Goal: Task Accomplishment & Management: Use online tool/utility

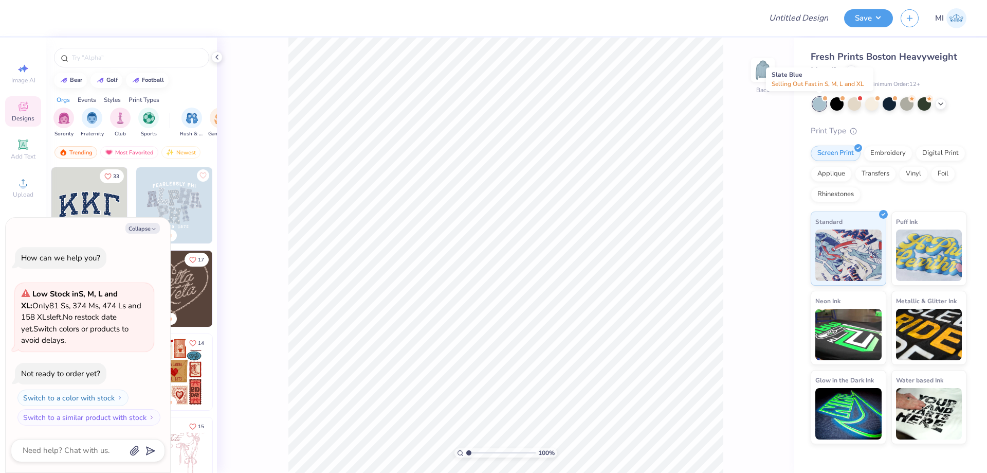
type textarea "x"
click at [791, 19] on input "Design Title" at bounding box center [786, 18] width 101 height 21
paste input "FPS239324"
type input "FPS239324"
type textarea "x"
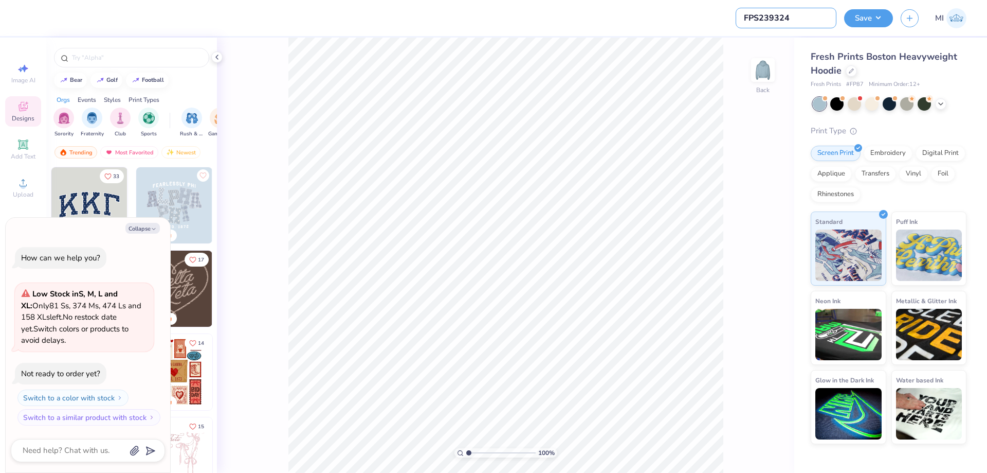
type input "FPS239324"
click at [686, 28] on div at bounding box center [390, 18] width 725 height 36
click at [19, 188] on icon at bounding box center [23, 182] width 12 height 12
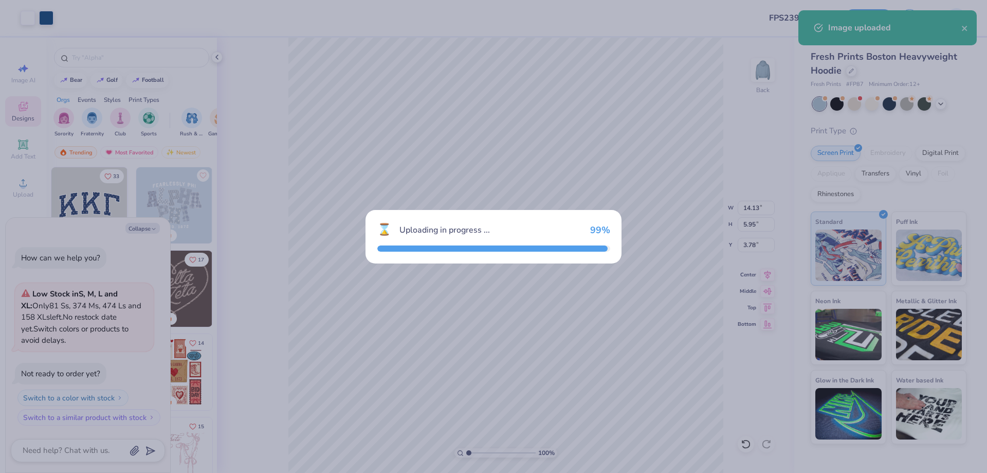
type textarea "x"
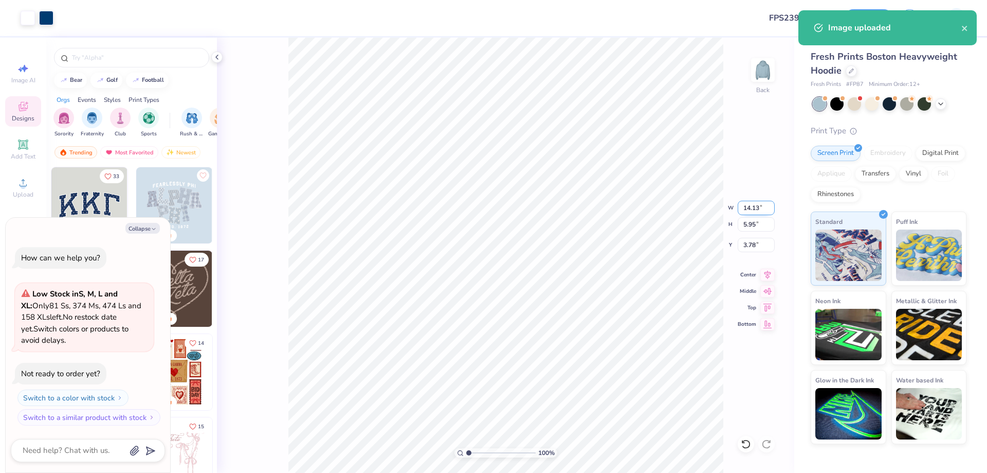
click at [753, 209] on input "14.13" at bounding box center [756, 208] width 37 height 14
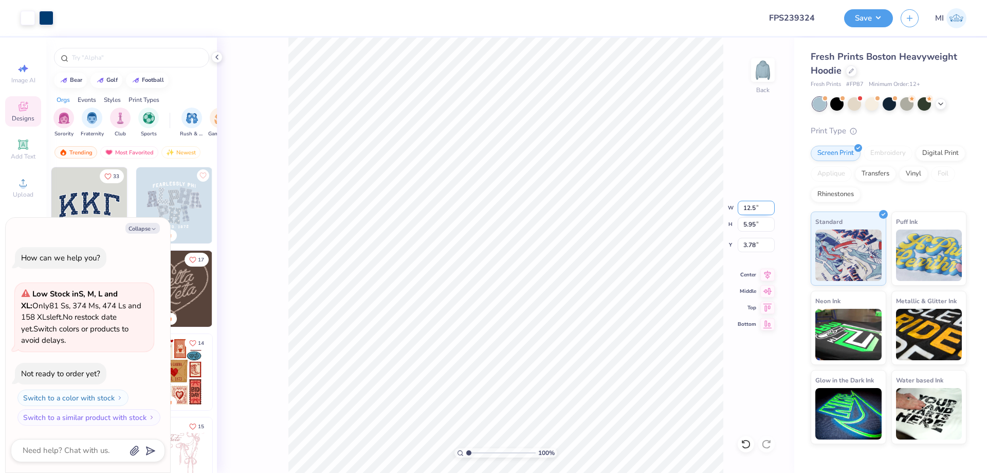
type input "12.5"
type textarea "x"
type input "12.50"
type input "5.26"
type input "4.12"
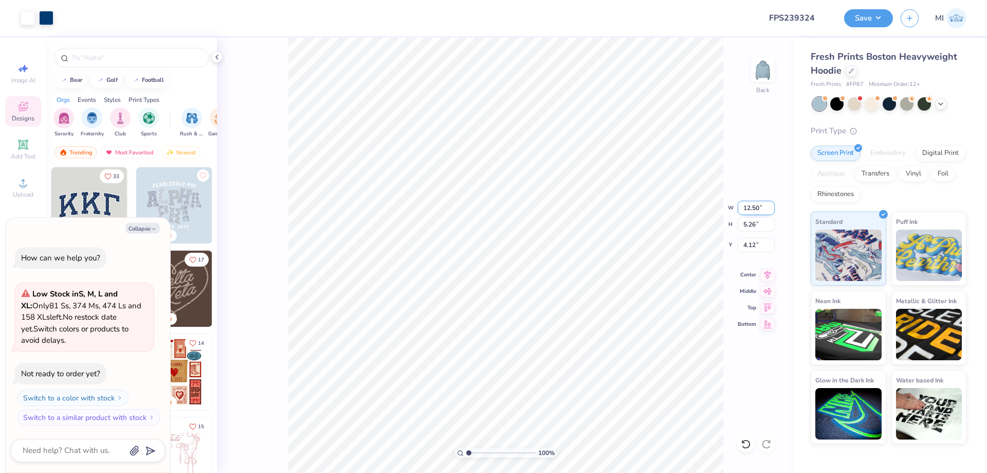
click at [680, 204] on div "100 % Back W 12.50 12.50 " H 5.26 5.26 " Y 4.12 4.12 " Center Middle Top Bottom" at bounding box center [505, 255] width 577 height 435
type textarea "x"
drag, startPoint x: 472, startPoint y: 450, endPoint x: 489, endPoint y: 446, distance: 17.8
click at [489, 448] on input "range" at bounding box center [500, 452] width 69 height 9
type input "3.94"
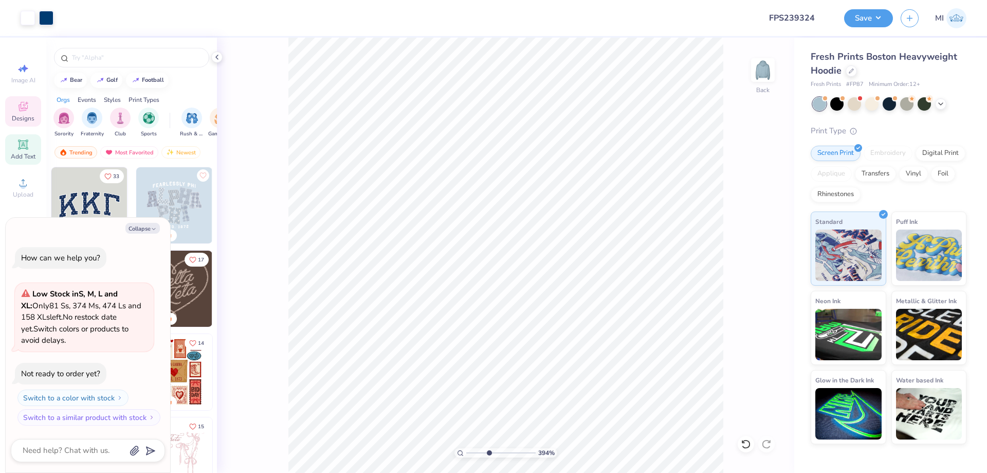
click at [24, 160] on span "Add Text" at bounding box center [23, 156] width 25 height 8
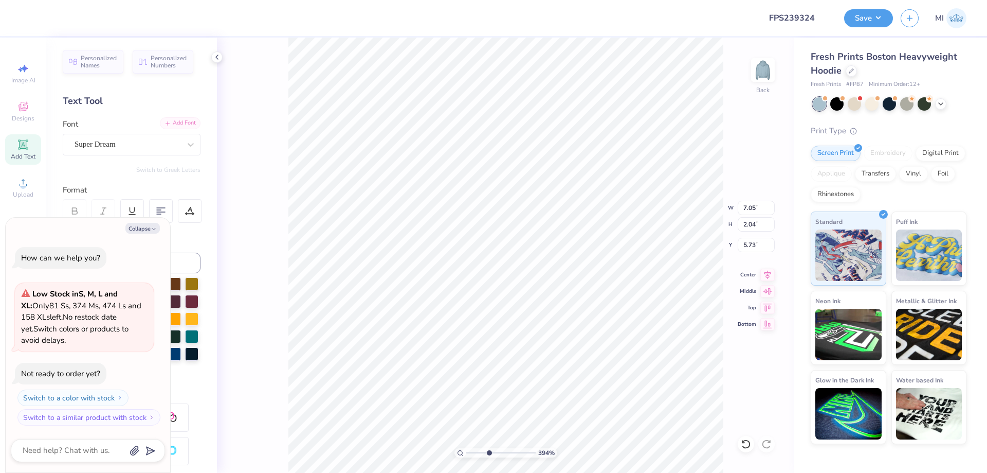
click at [177, 129] on div "Add Font" at bounding box center [180, 123] width 41 height 12
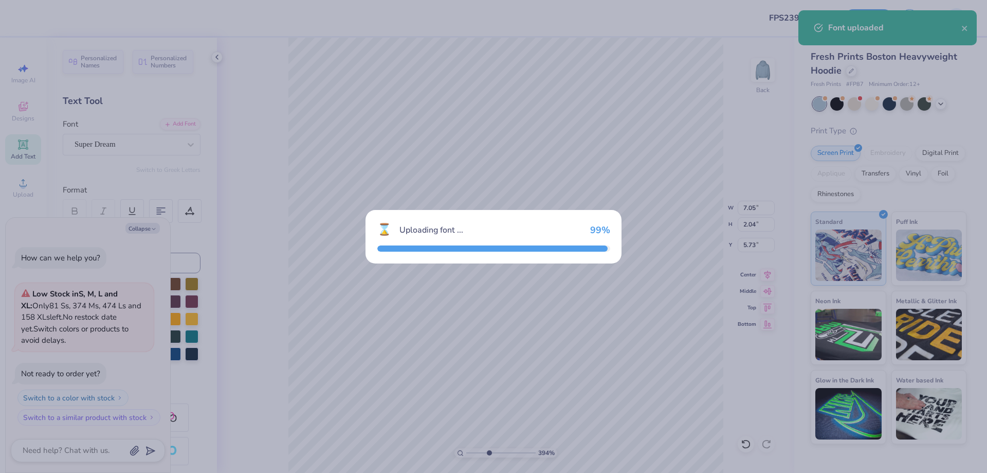
type textarea "x"
type input "7.50"
type input "2.29"
type input "5.60"
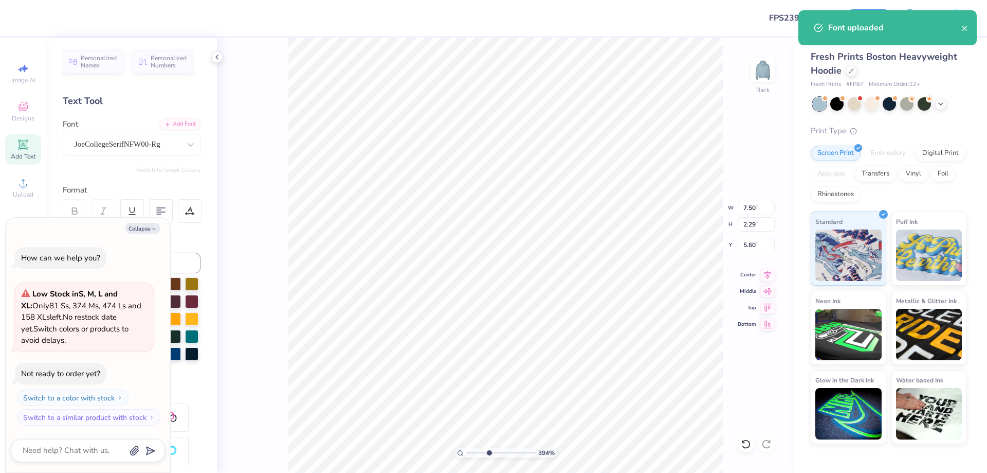
type textarea "x"
type input "9.85"
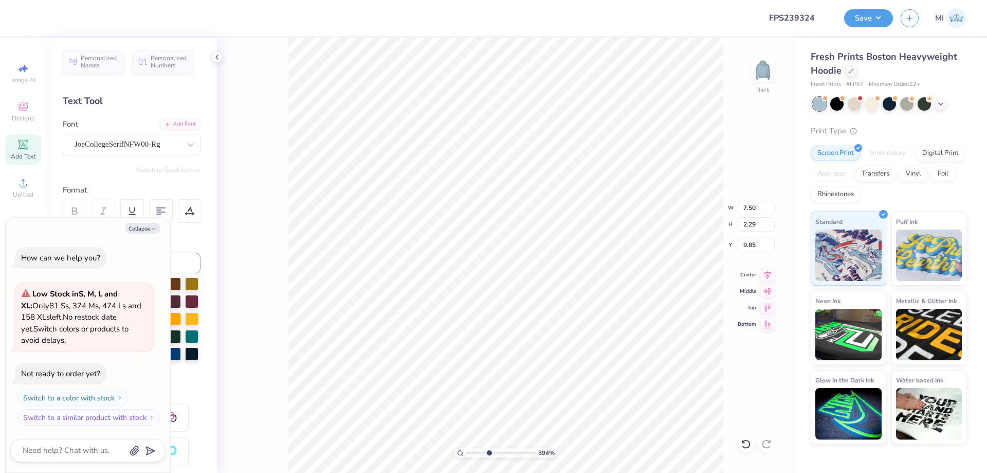
type textarea "x"
type textarea "19"
type textarea "x"
type textarea "190"
type textarea "x"
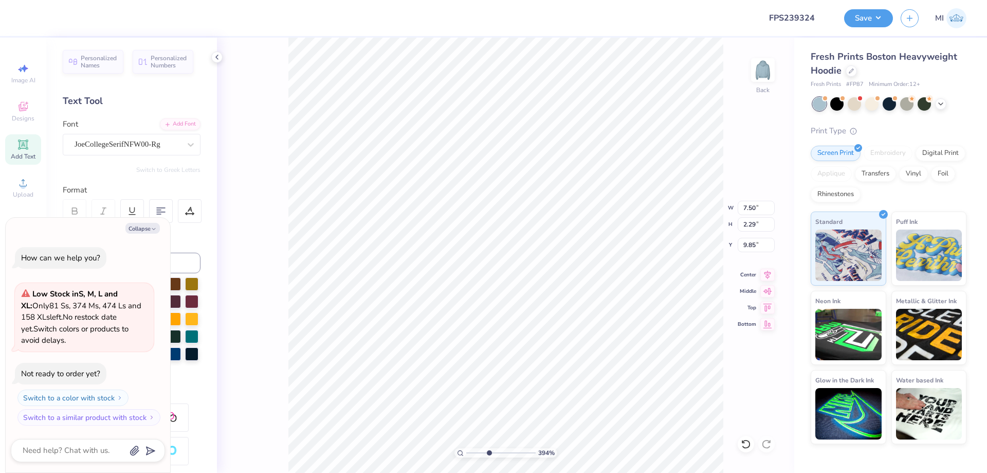
type textarea "1902"
click at [132, 227] on button "Collapse" at bounding box center [142, 228] width 34 height 11
type textarea "x"
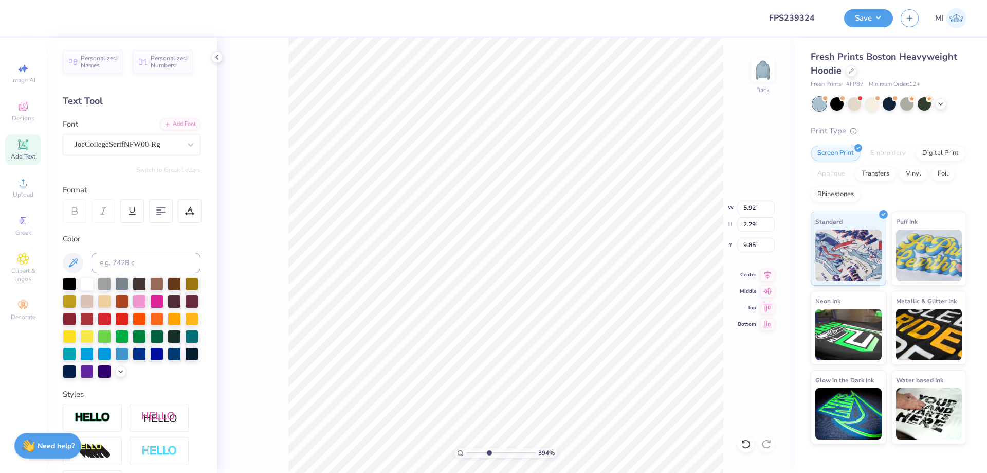
drag, startPoint x: 76, startPoint y: 258, endPoint x: 96, endPoint y: 249, distance: 21.9
click at [77, 258] on icon at bounding box center [73, 263] width 12 height 12
type input "12.50"
type input "5.26"
type input "4.12"
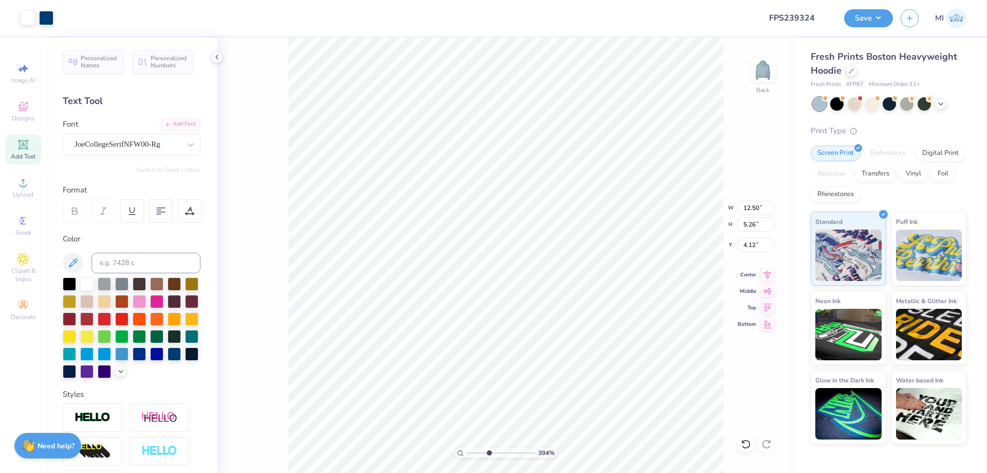
type input "5.92"
type input "2.29"
type input "9.85"
click at [108, 265] on input at bounding box center [146, 262] width 109 height 21
type input "541"
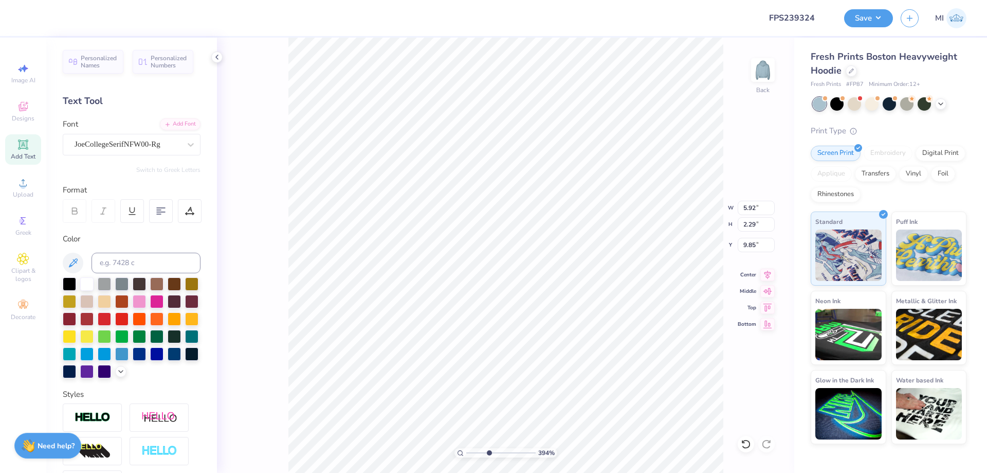
type input "2.11"
type input "0.82"
type input "8.47"
type input "1.98"
type input "0.77"
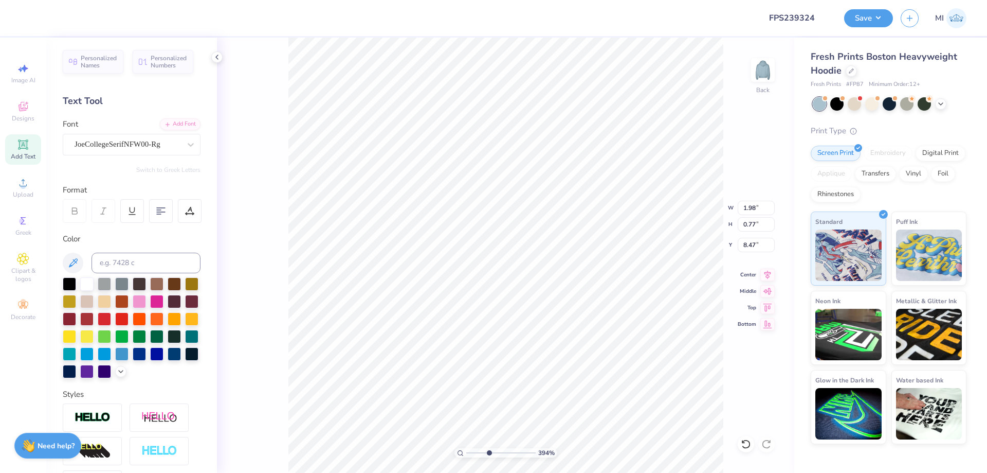
type input "1.89"
type input "0.73"
drag, startPoint x: 486, startPoint y: 451, endPoint x: 429, endPoint y: 448, distance: 57.2
type input "1"
click at [466, 448] on input "range" at bounding box center [500, 452] width 69 height 9
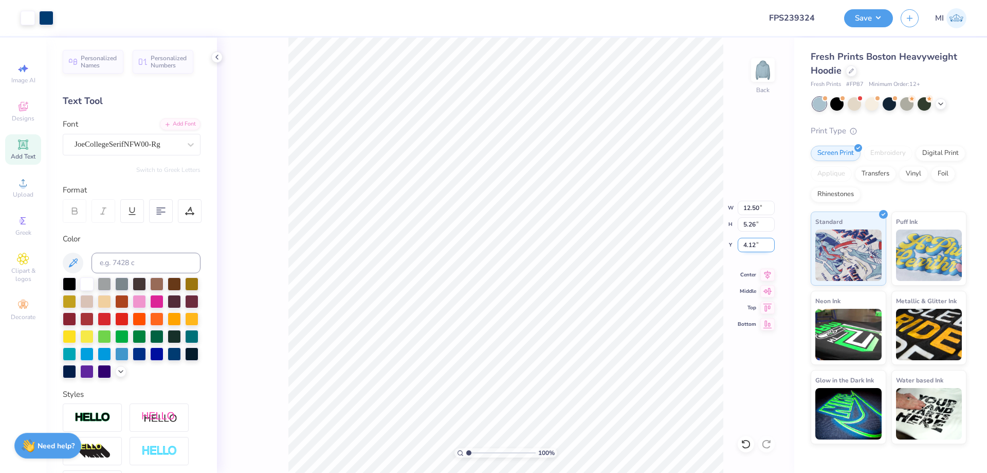
click at [758, 240] on input "4.12" at bounding box center [756, 245] width 37 height 14
type input "3.00"
click at [865, 20] on button "Save" at bounding box center [868, 17] width 49 height 18
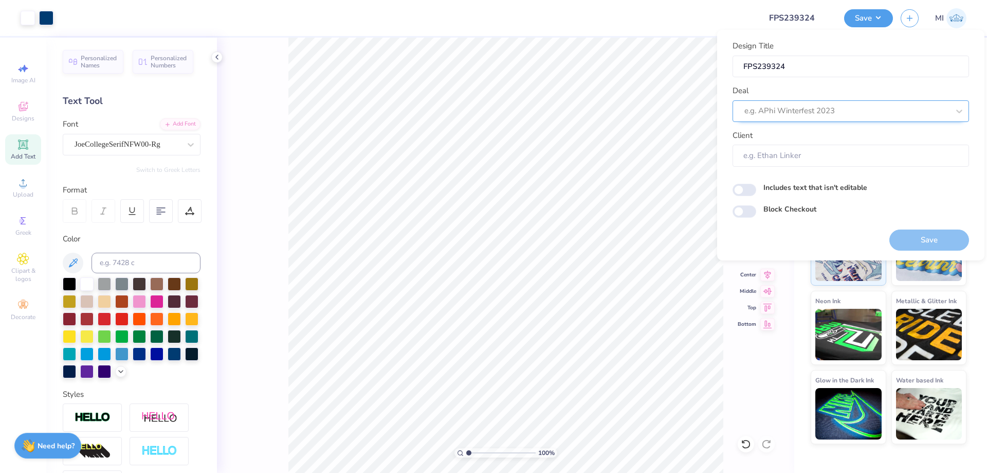
click at [862, 105] on div at bounding box center [847, 111] width 205 height 14
click at [839, 140] on div "Design Tool Gallery" at bounding box center [851, 138] width 228 height 17
type input "Design Tool Gallery"
type input "Design Tool Gallery User"
click at [924, 239] on button "Save" at bounding box center [930, 239] width 80 height 21
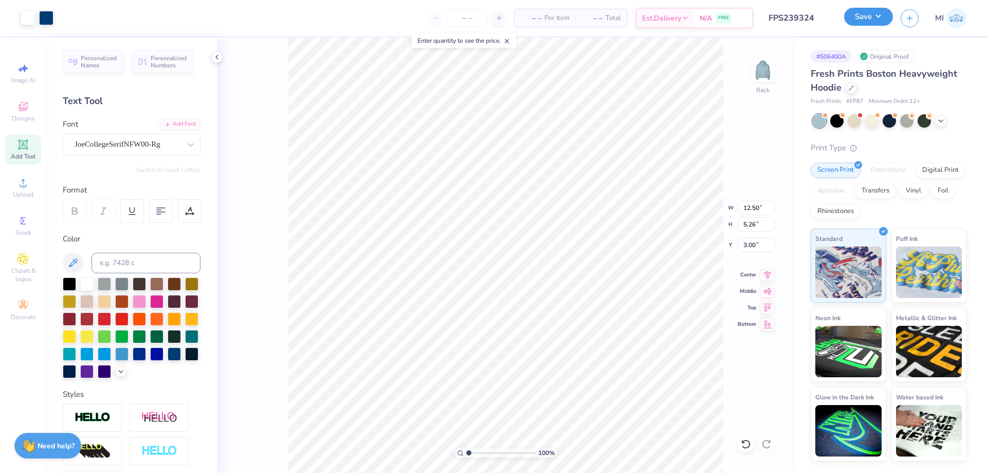
click at [864, 25] on button "Save" at bounding box center [868, 17] width 49 height 18
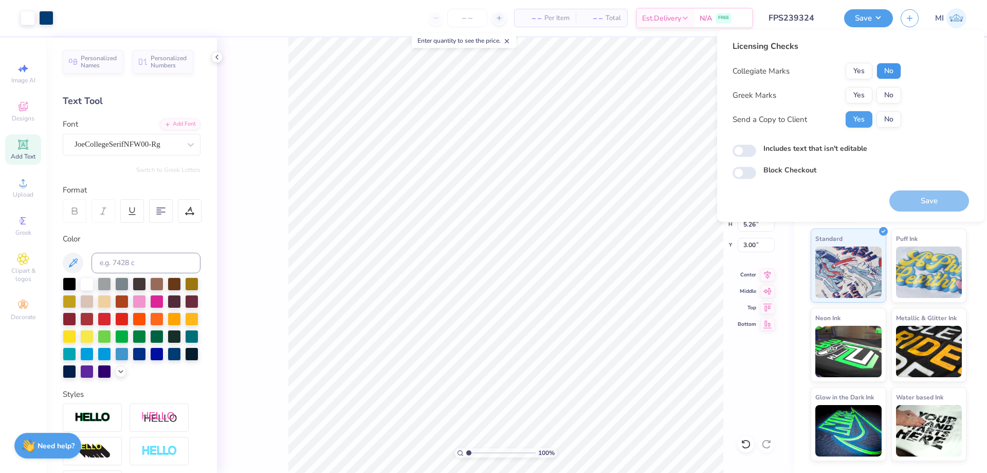
click at [891, 75] on button "No" at bounding box center [889, 71] width 25 height 16
click at [868, 88] on button "Yes" at bounding box center [859, 95] width 27 height 16
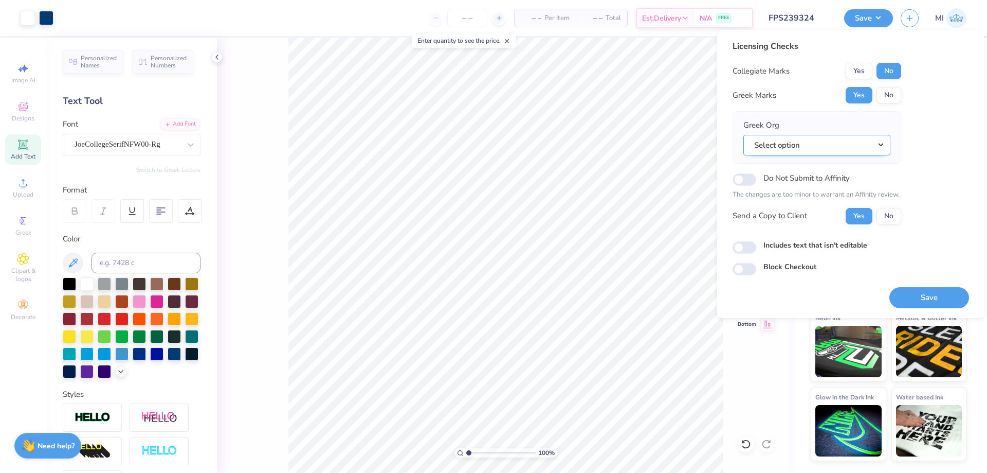
click at [860, 141] on button "Select option" at bounding box center [817, 145] width 147 height 21
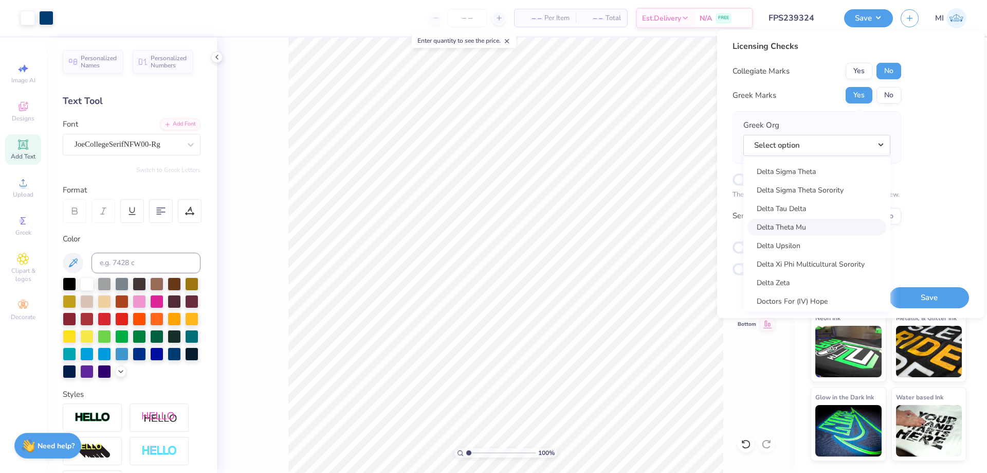
scroll to position [2766, 0]
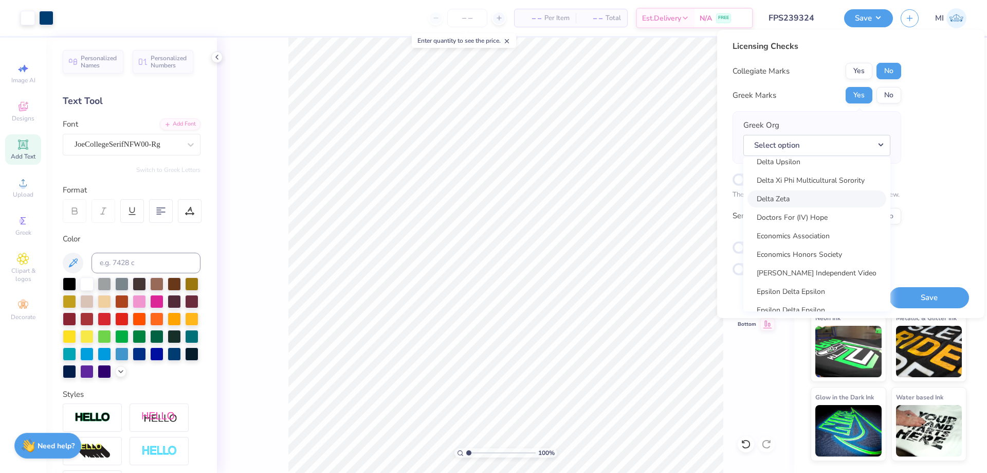
click at [787, 201] on link "Delta Zeta" at bounding box center [817, 198] width 139 height 17
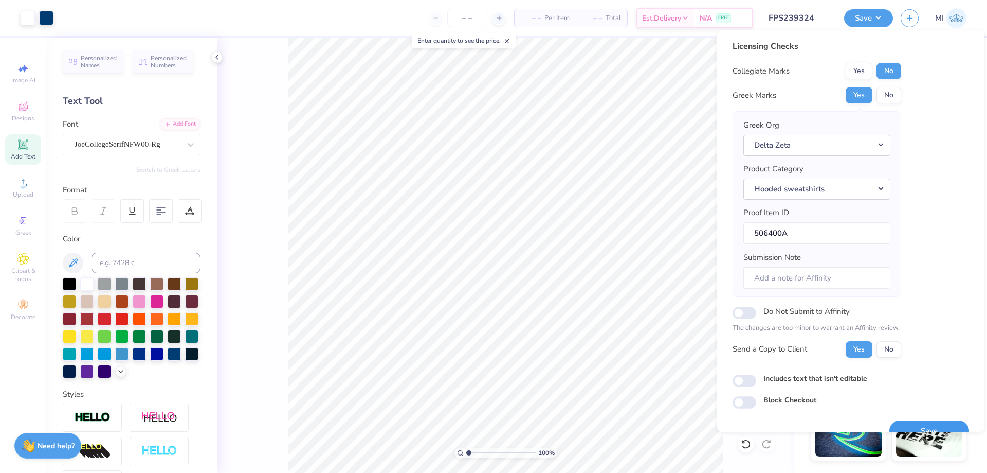
click at [931, 428] on button "Save" at bounding box center [930, 430] width 80 height 21
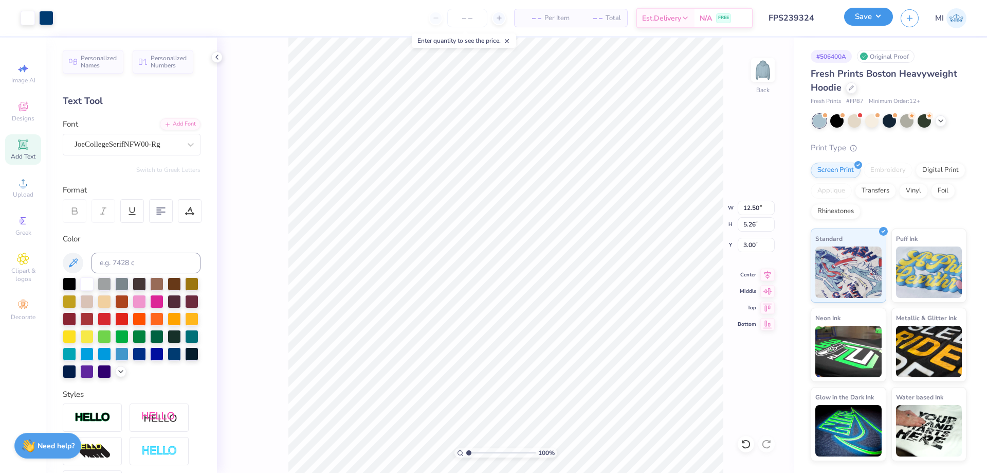
click at [870, 20] on button "Save" at bounding box center [868, 17] width 49 height 18
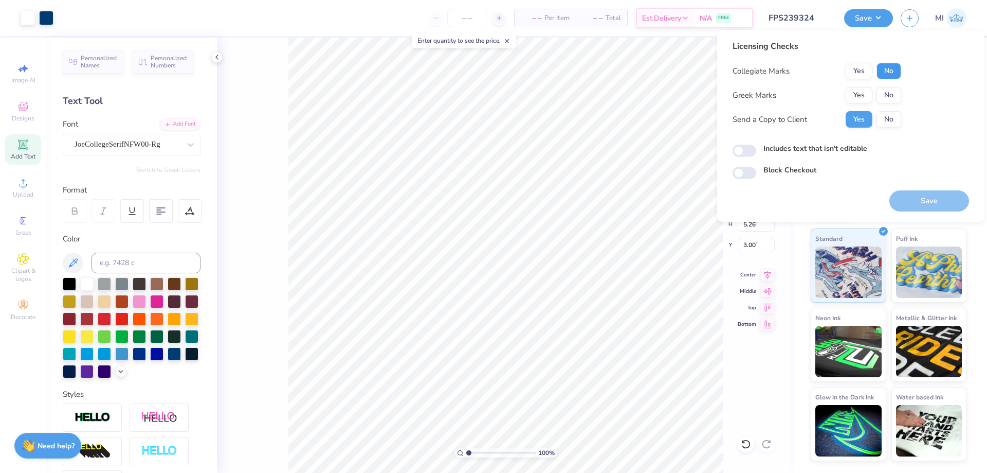
click at [886, 75] on button "No" at bounding box center [889, 71] width 25 height 16
click at [862, 93] on button "Yes" at bounding box center [859, 95] width 27 height 16
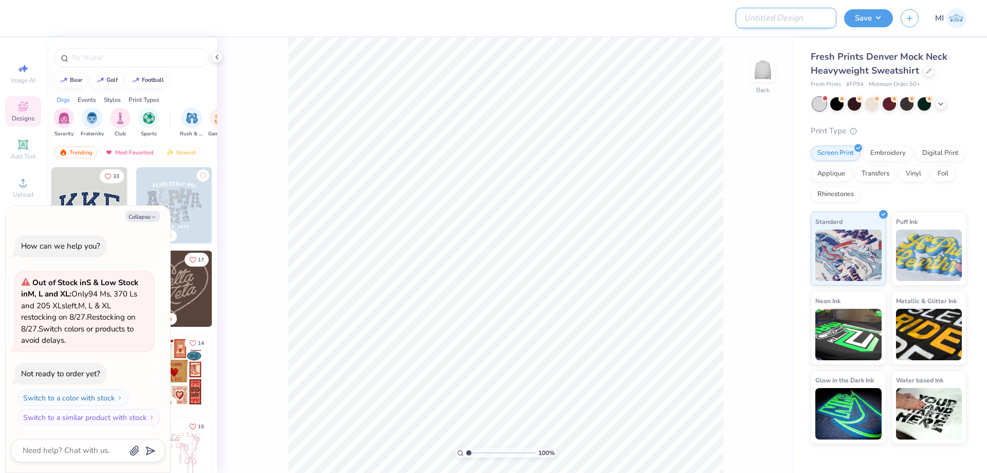
click at [787, 20] on input "Design Title" at bounding box center [786, 18] width 101 height 21
paste input "FPS239320"
type input "FPS239320"
type textarea "x"
type input "FPS239320"
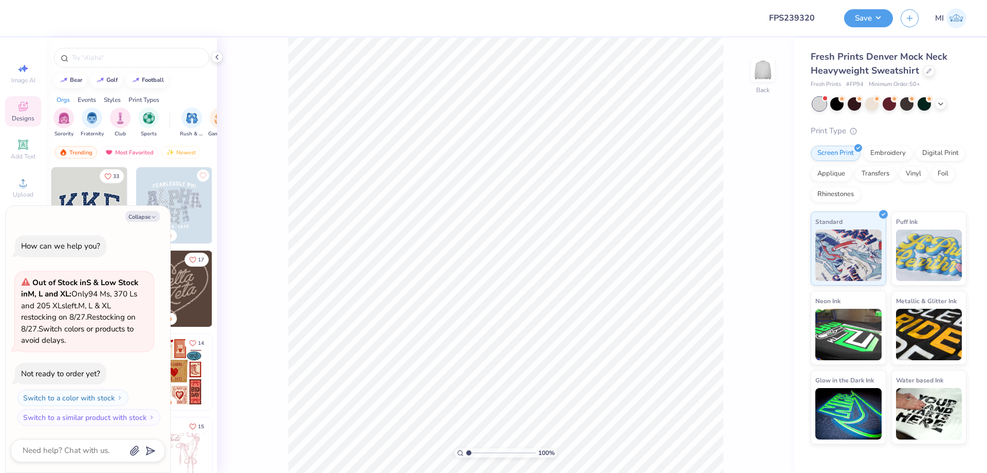
drag, startPoint x: 702, startPoint y: 26, endPoint x: 581, endPoint y: 34, distance: 121.7
click at [698, 27] on div at bounding box center [390, 18] width 725 height 36
click at [145, 219] on button "Collapse" at bounding box center [142, 216] width 34 height 11
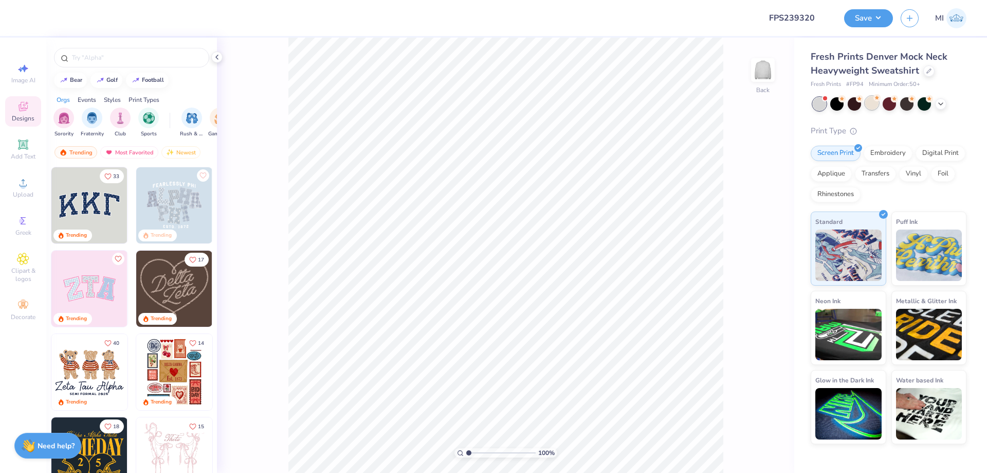
click at [872, 102] on div at bounding box center [871, 102] width 13 height 13
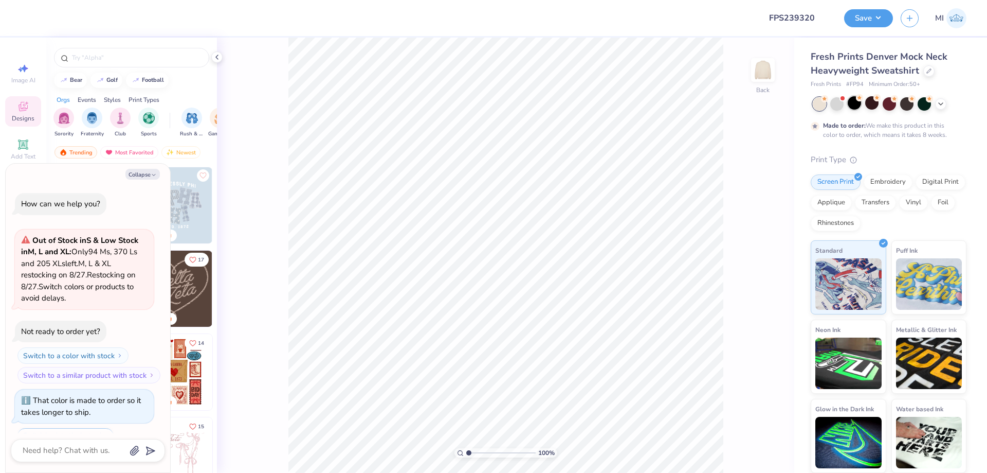
scroll to position [43, 0]
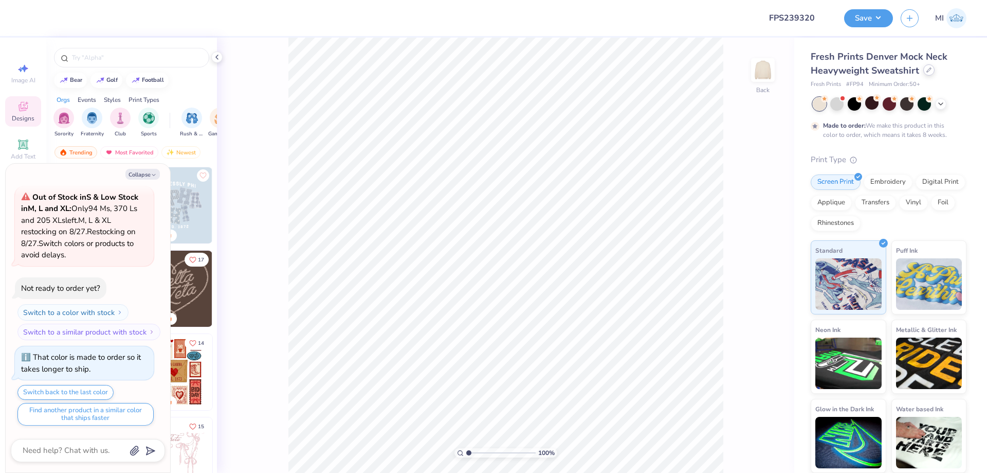
click at [928, 74] on div at bounding box center [929, 69] width 11 height 11
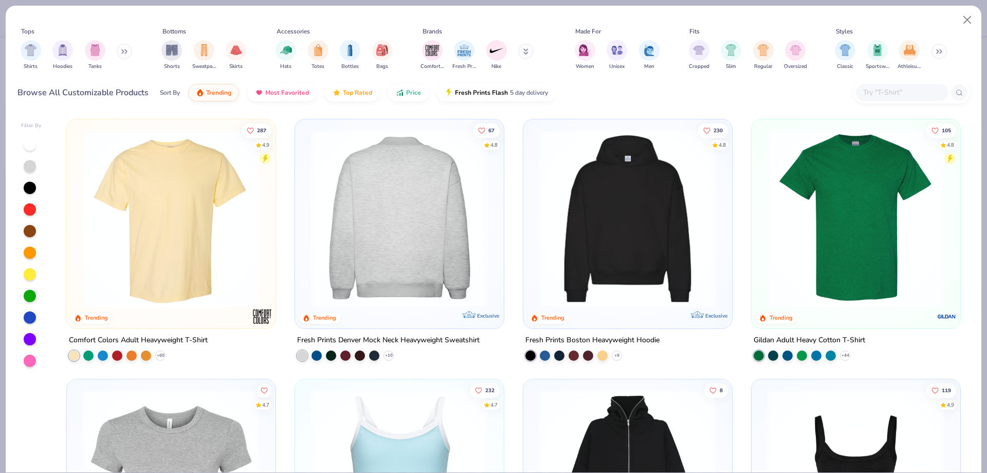
click at [422, 218] on img at bounding box center [399, 219] width 188 height 178
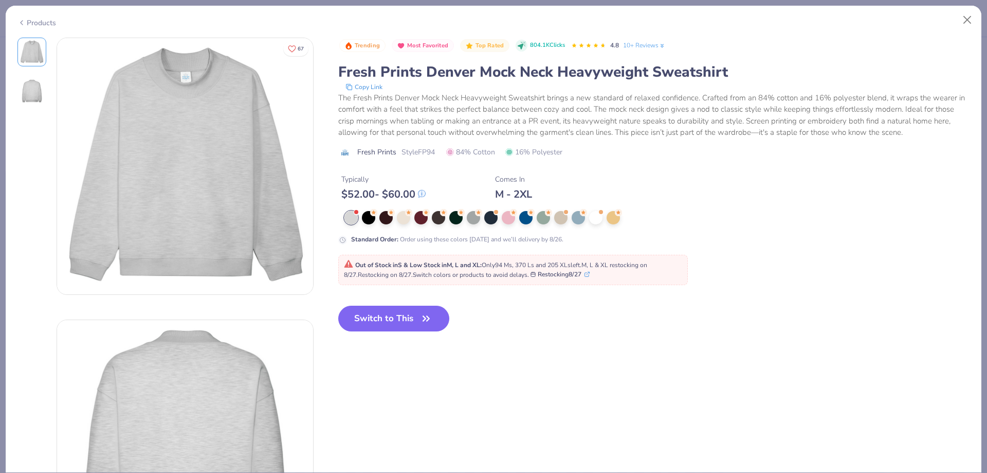
click at [393, 221] on div at bounding box center [547, 217] width 405 height 13
click at [401, 220] on div at bounding box center [403, 216] width 13 height 13
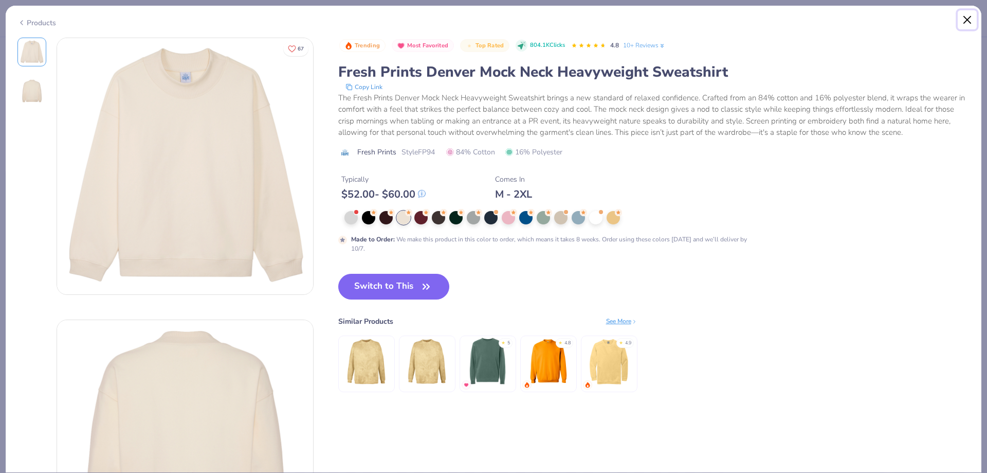
click at [960, 22] on button "Close" at bounding box center [968, 20] width 20 height 20
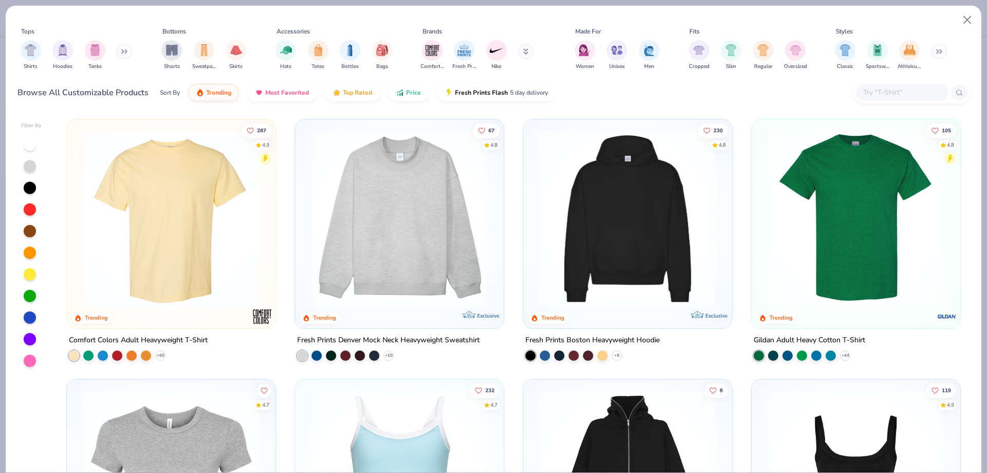
click at [375, 282] on img at bounding box center [399, 219] width 188 height 178
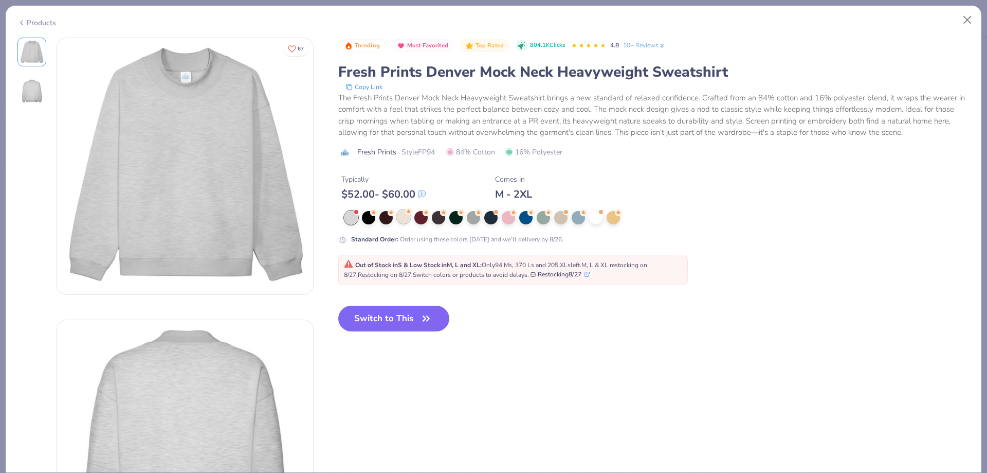
click at [403, 216] on div at bounding box center [403, 216] width 13 height 13
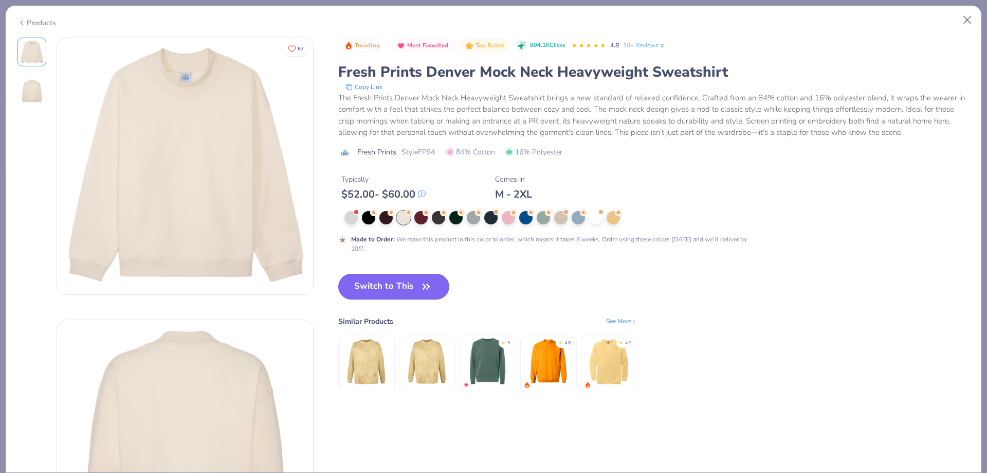
click at [410, 283] on button "Switch to This" at bounding box center [394, 287] width 112 height 26
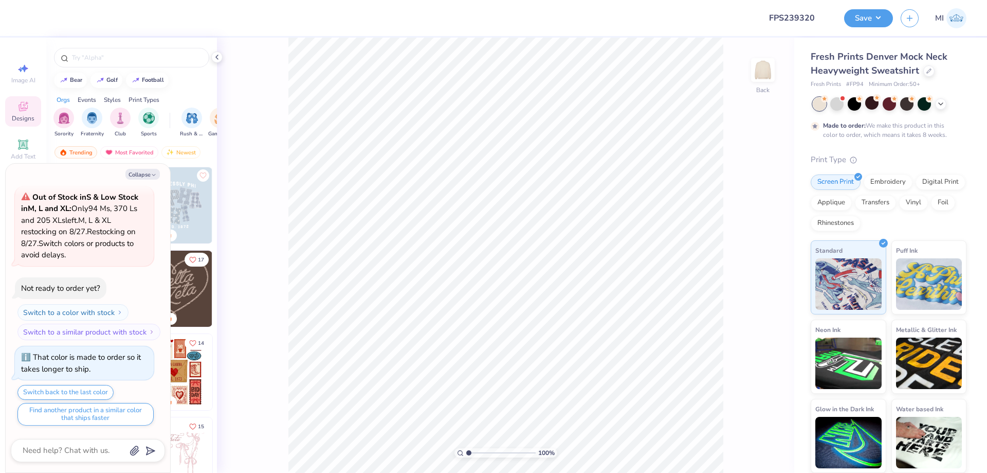
drag, startPoint x: 141, startPoint y: 177, endPoint x: 113, endPoint y: 171, distance: 28.9
click at [141, 177] on button "Collapse" at bounding box center [142, 174] width 34 height 11
type textarea "x"
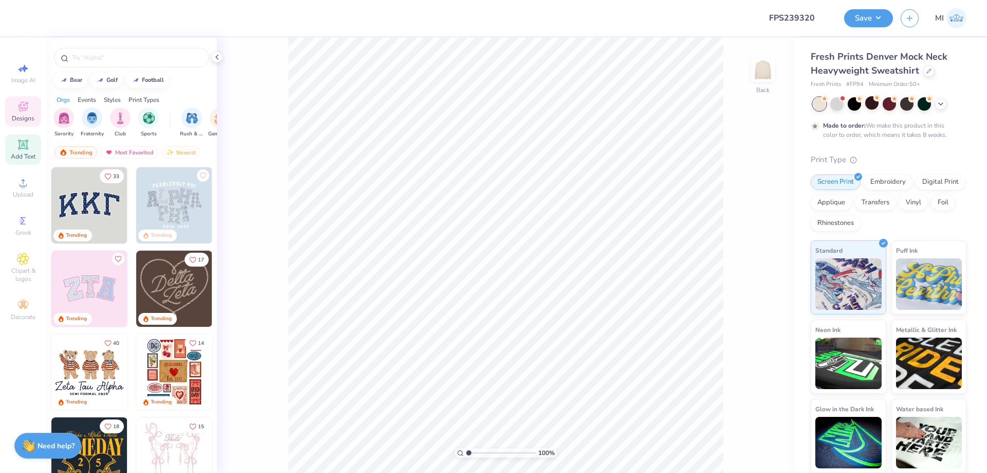
click at [25, 147] on icon at bounding box center [23, 144] width 8 height 8
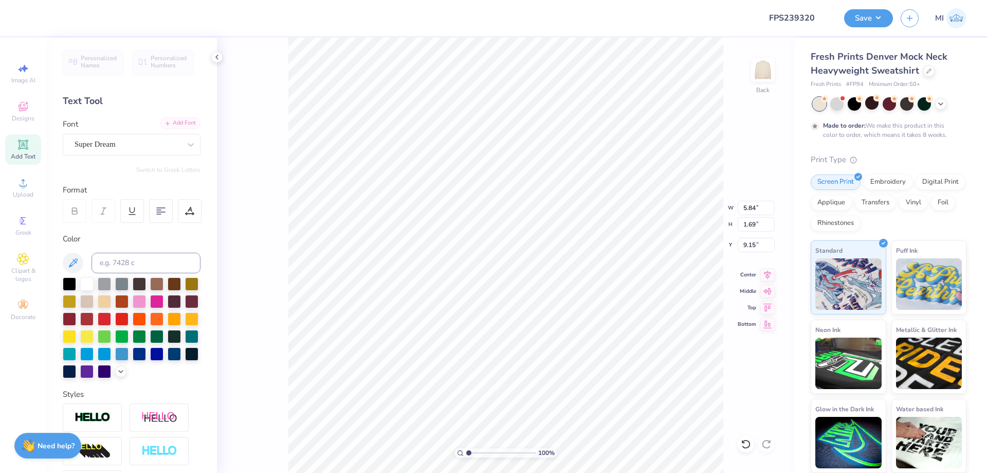
click at [195, 123] on div "Add Font" at bounding box center [180, 123] width 41 height 12
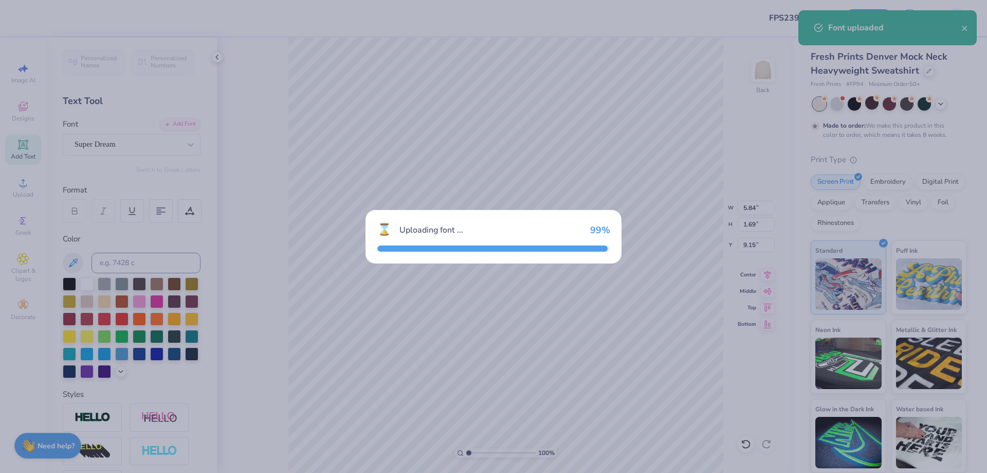
type input "6.36"
type input "1.76"
type input "9.12"
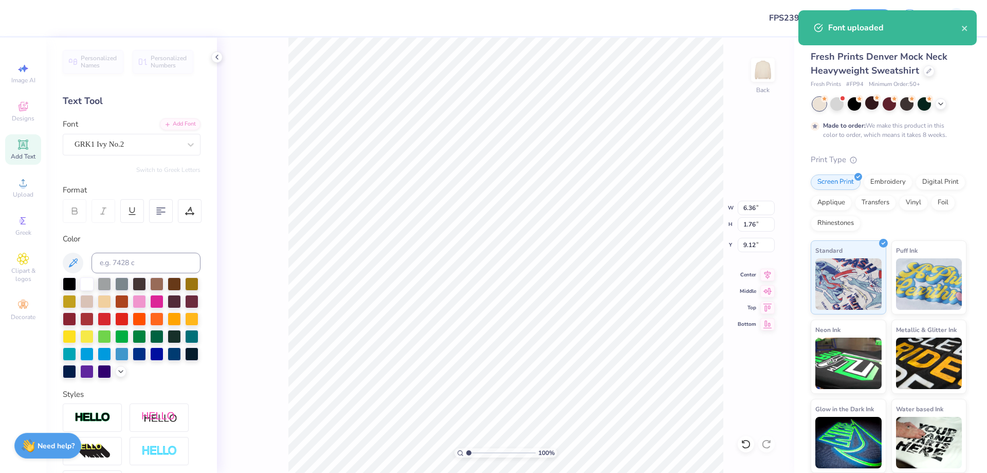
scroll to position [0, 1]
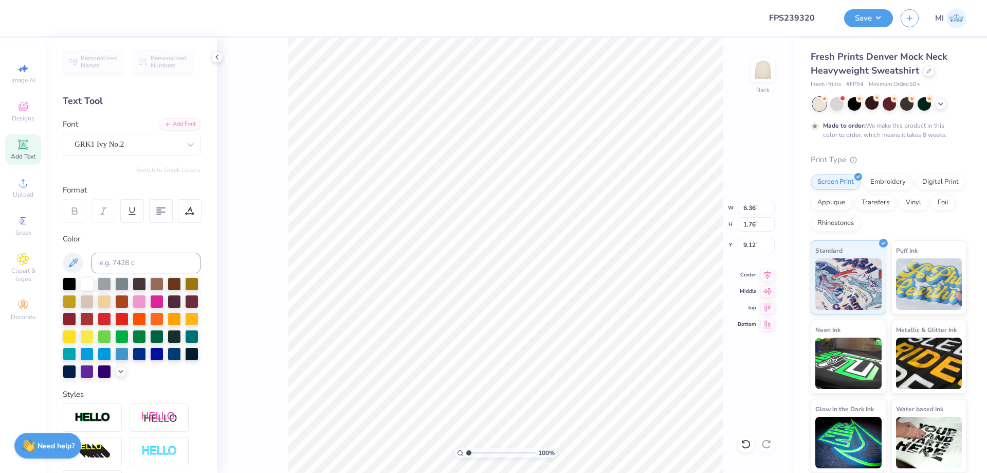
type textarea "K"
type input "4.35"
type textarea "A"
type textarea "Q"
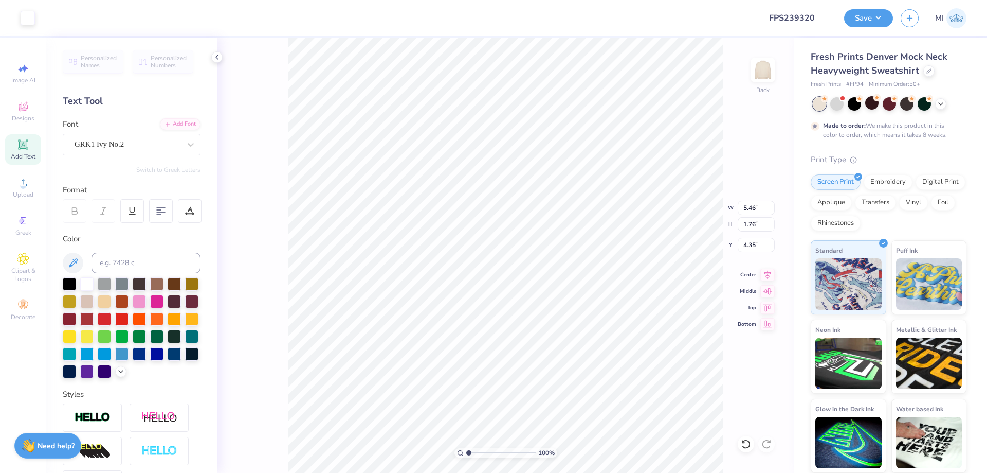
type input "10.23"
type input "3.29"
type input "3.79"
type input "3.72"
type input "3.99"
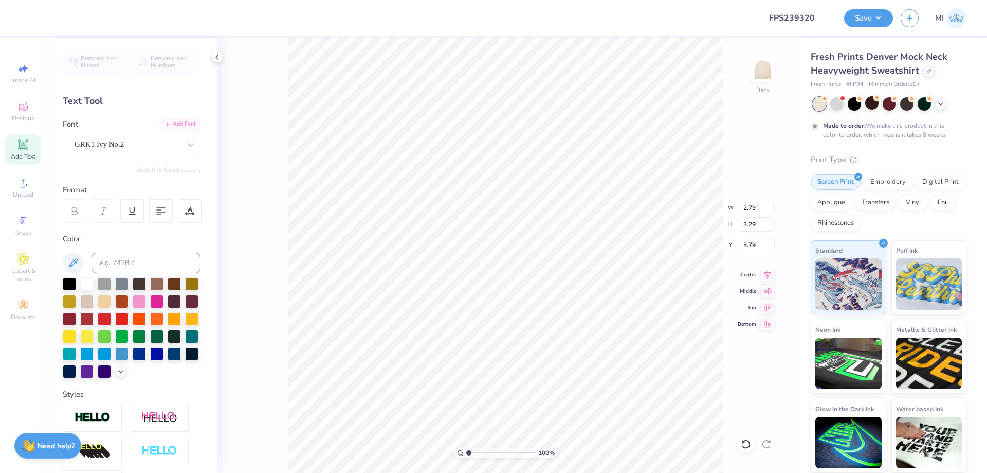
type input "3.45"
drag, startPoint x: 754, startPoint y: 242, endPoint x: 696, endPoint y: 239, distance: 58.2
click at [738, 239] on input "3.45" at bounding box center [756, 245] width 37 height 14
click at [754, 246] on input "3.79" at bounding box center [756, 245] width 37 height 14
paste input "number"
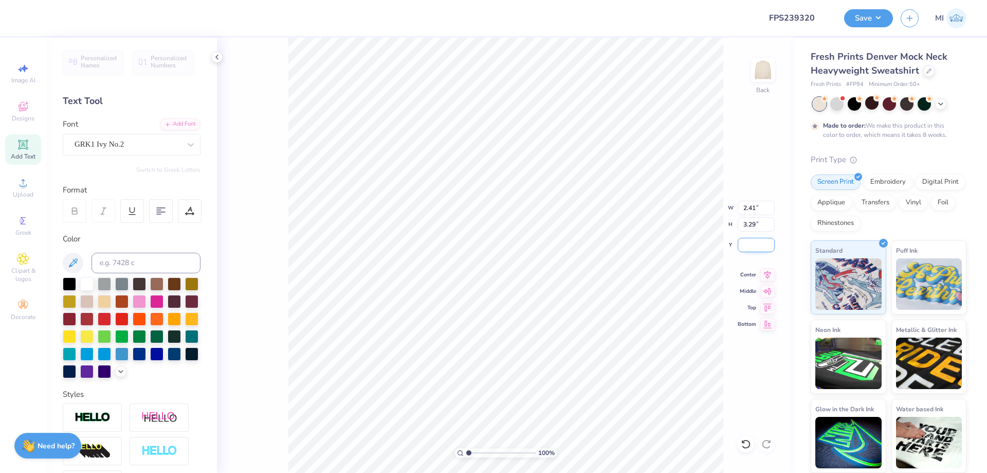
paste input "3.45"
click at [743, 243] on input "3.45" at bounding box center [756, 245] width 37 height 14
type input "0.50"
type input "3.11"
type input "3.51"
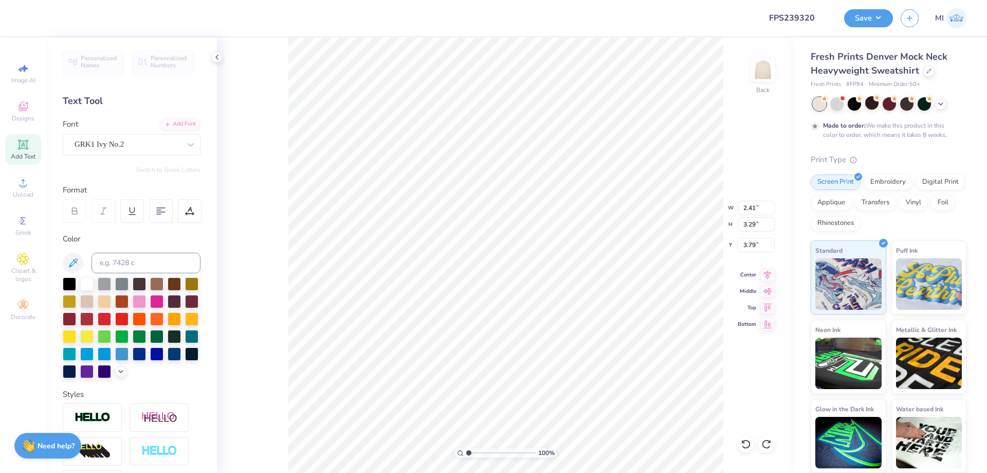
type input "3.68"
type input "3.05"
type input "3.52"
type input "3.67"
type input "3.72"
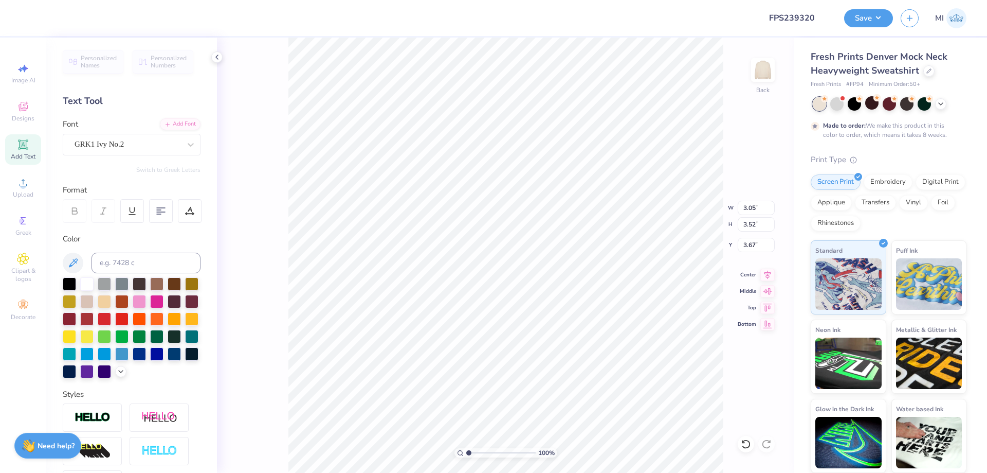
type input "3.99"
type input "4.46"
type input "3.05"
type input "3.52"
type input "4.70"
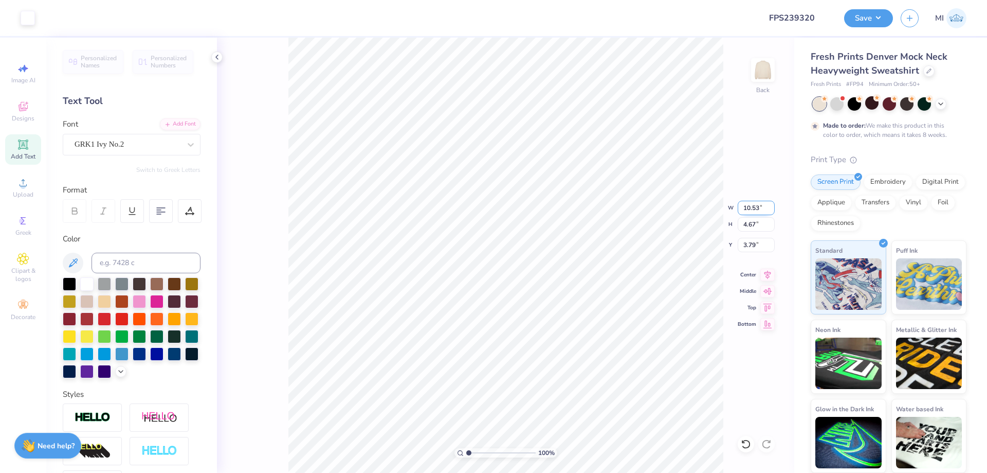
click at [754, 207] on input "10.53" at bounding box center [756, 208] width 37 height 14
type input "12.00"
type input "5.32"
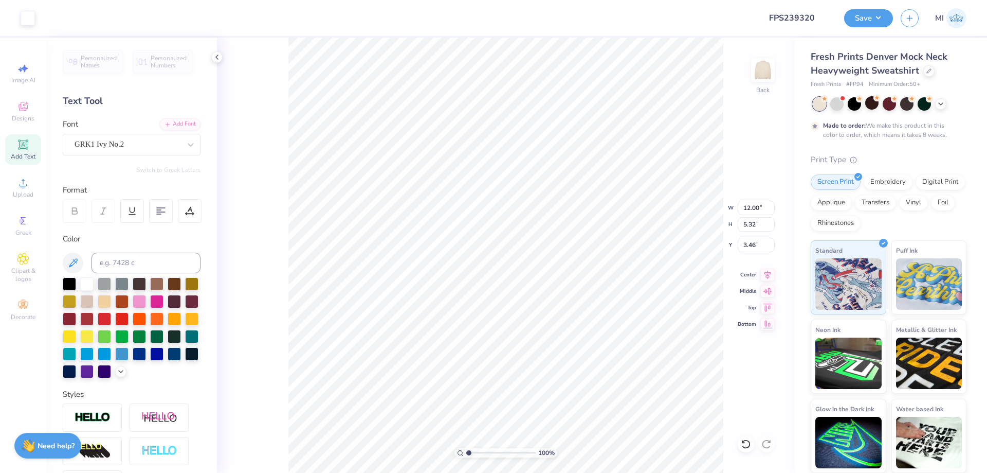
type input "3.65"
drag, startPoint x: 469, startPoint y: 454, endPoint x: 475, endPoint y: 448, distance: 8.0
click at [475, 448] on input "range" at bounding box center [500, 452] width 69 height 9
type input "1.93"
click at [112, 263] on input at bounding box center [146, 262] width 109 height 21
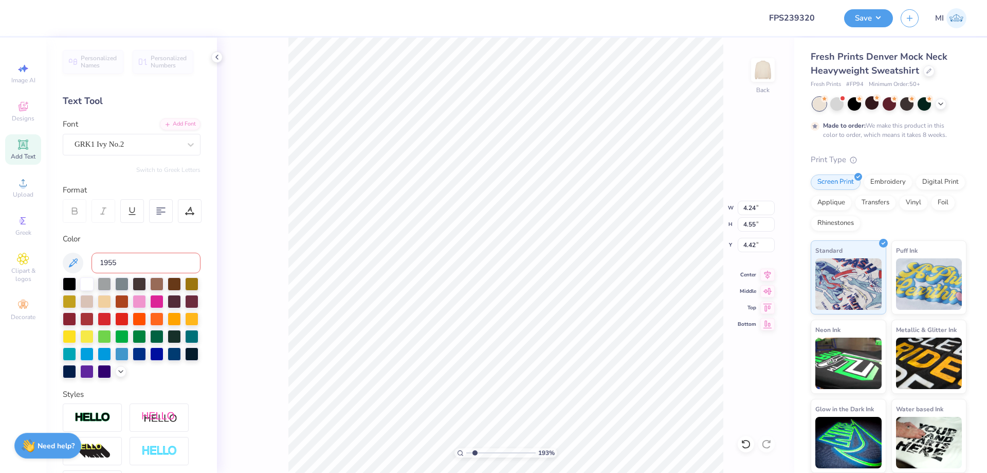
type input "1955"
type input "3.61"
type input "3.75"
type input "3.65"
click at [164, 263] on input at bounding box center [146, 262] width 109 height 21
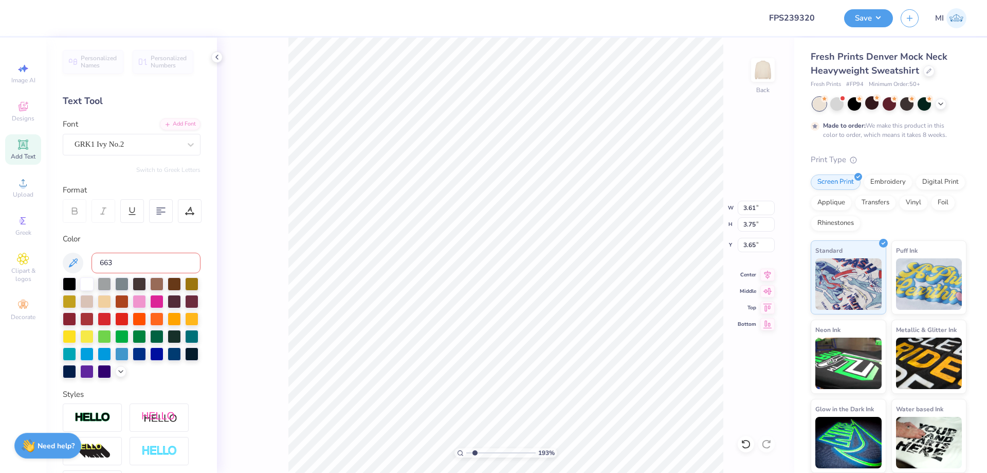
type input "663"
click at [145, 250] on div "Color" at bounding box center [132, 305] width 138 height 145
click at [143, 255] on input at bounding box center [146, 262] width 109 height 21
type input "289"
click at [99, 413] on img at bounding box center [93, 417] width 36 height 12
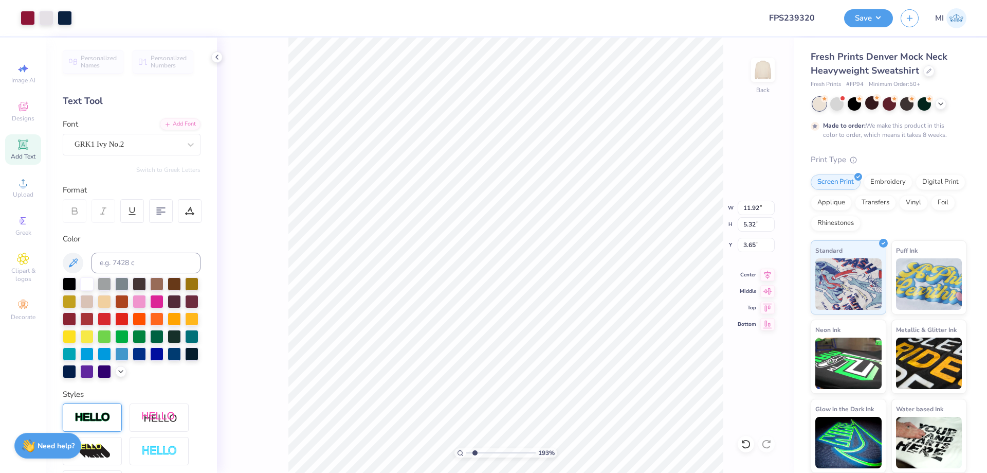
type input "11.96"
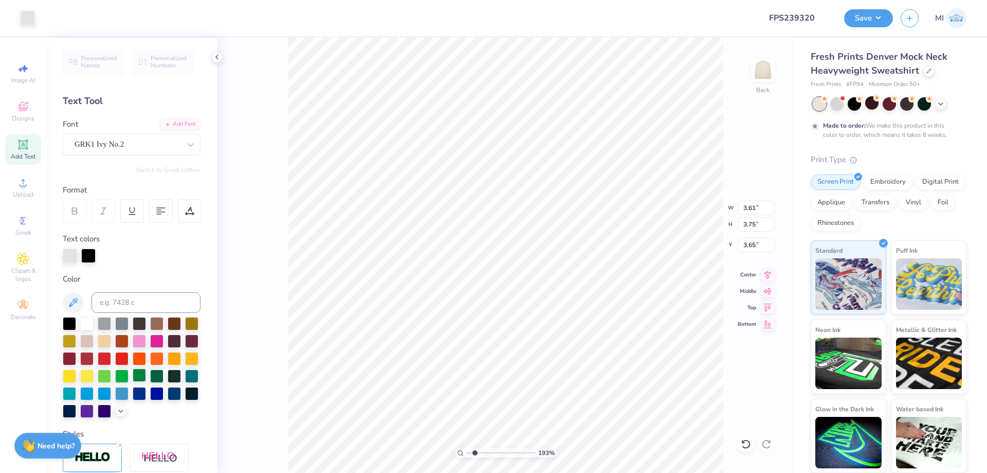
type input "3.68"
type input "3.82"
type input "3.62"
type input "4.24"
type input "4.55"
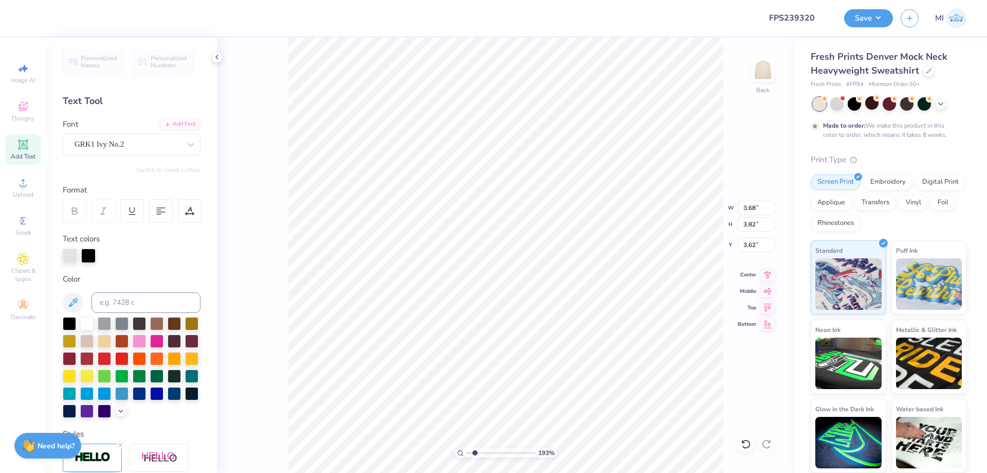
type input "4.42"
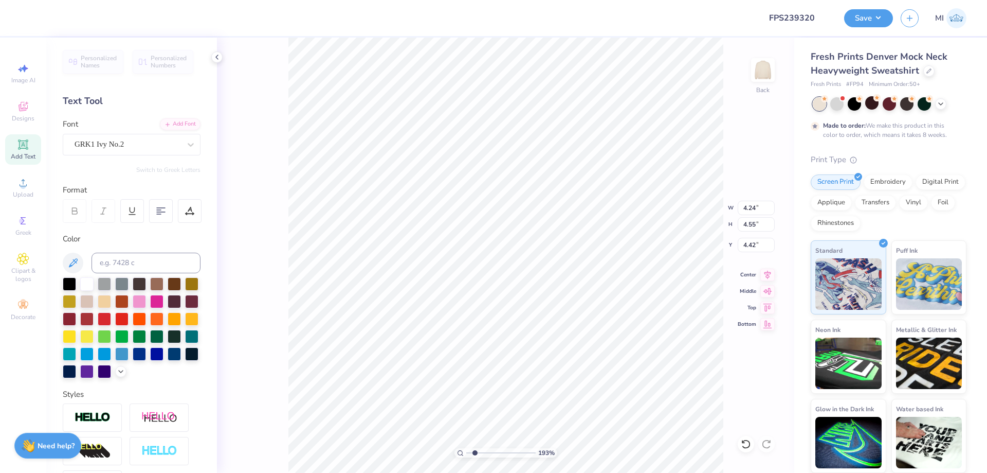
drag, startPoint x: 100, startPoint y: 418, endPoint x: 165, endPoint y: 405, distance: 66.1
click at [99, 418] on img at bounding box center [93, 417] width 36 height 12
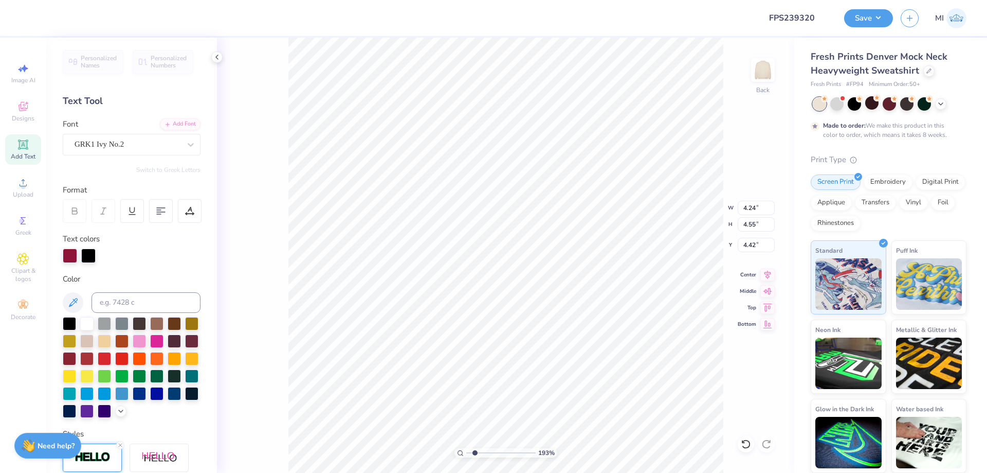
type input "4.30"
type input "4.62"
type input "4.38"
click at [91, 255] on div at bounding box center [88, 254] width 14 height 14
click at [83, 325] on div at bounding box center [86, 322] width 13 height 13
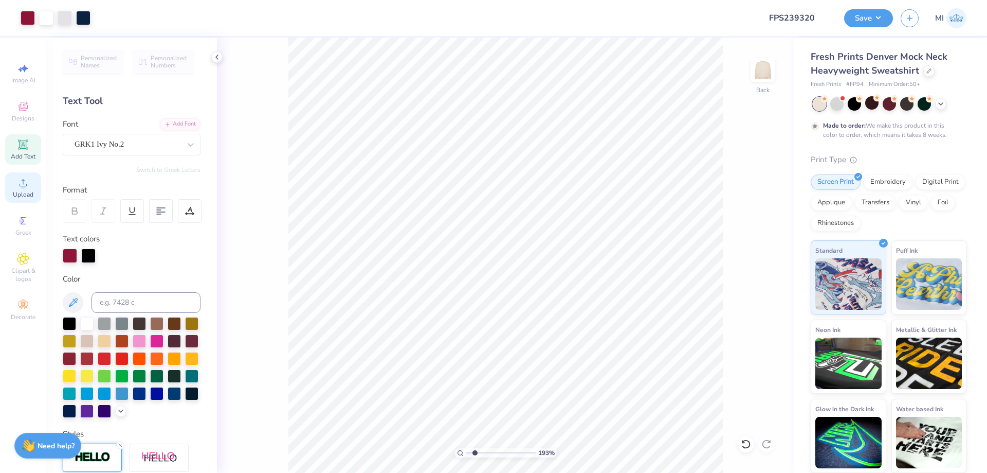
click at [20, 192] on span "Upload" at bounding box center [23, 194] width 21 height 8
type input "11.45"
type input "4.46"
type input "4.14"
type input "11.94"
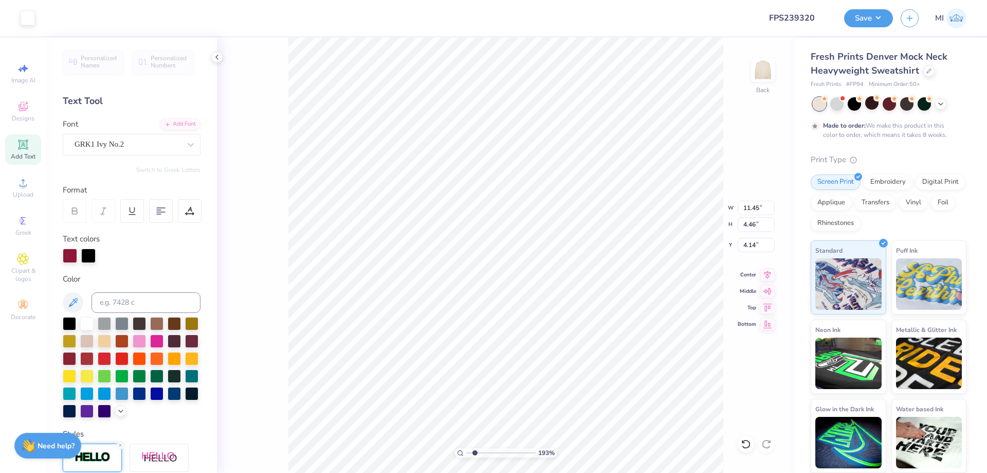
type input "4.65"
click at [536, 378] on li "Ungroup" at bounding box center [549, 380] width 81 height 20
type input "3.79"
type input "4.86"
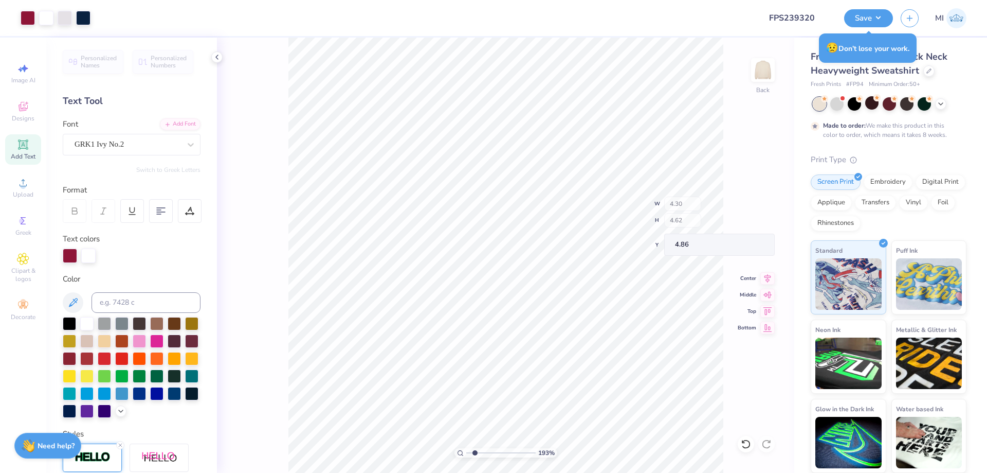
type input "3.54"
type input "4.09"
type input "4.86"
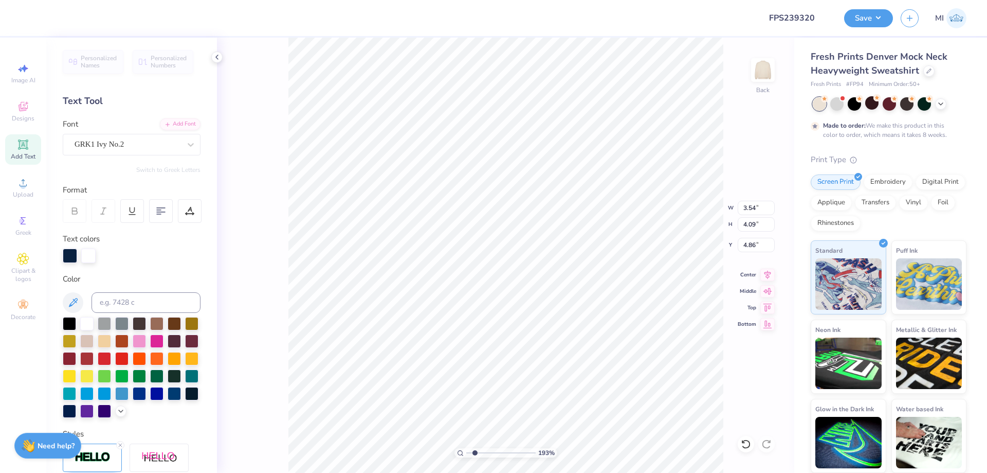
type input "3.50"
type input "4.98"
type input "8.07"
type input "7.89"
type input "4.27"
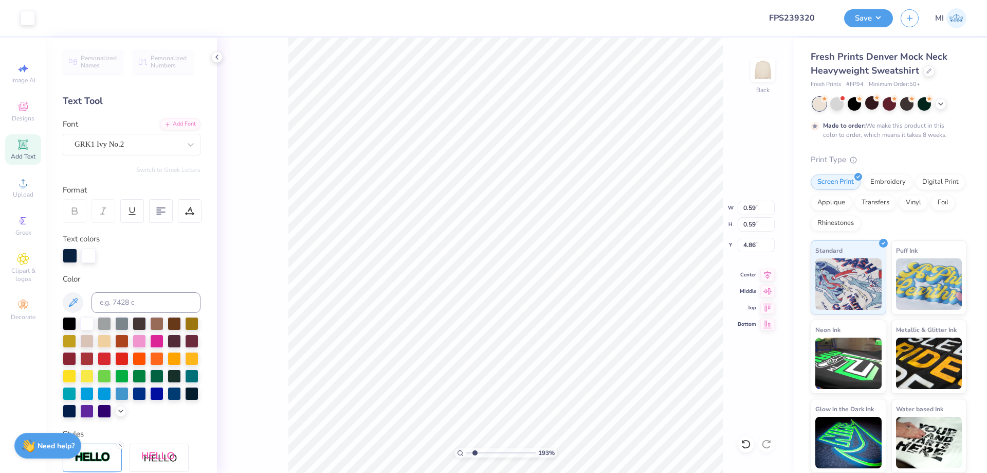
type input "4.68"
type input "0.58"
type input "0.60"
type input "7.59"
type input "7.89"
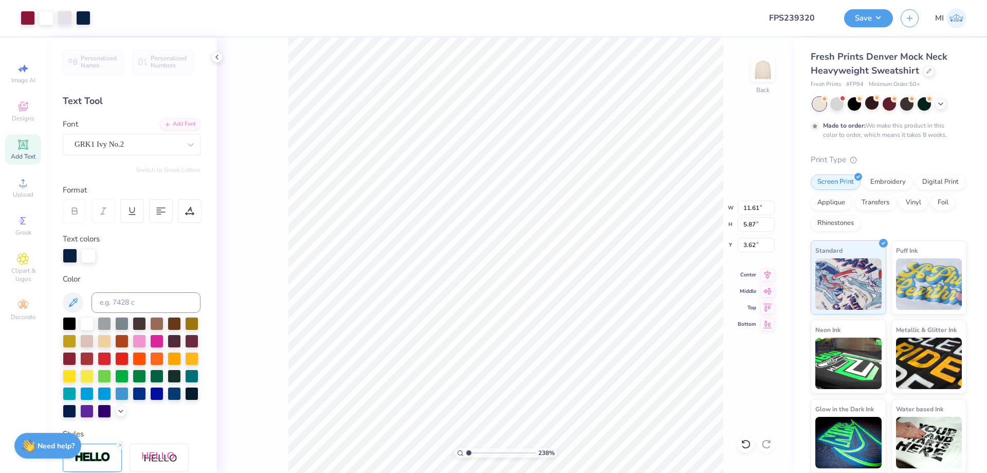
drag, startPoint x: 478, startPoint y: 450, endPoint x: 440, endPoint y: 450, distance: 38.1
type input "1"
click at [466, 450] on input "range" at bounding box center [500, 452] width 69 height 9
click at [752, 208] on input "11.61" at bounding box center [756, 208] width 37 height 14
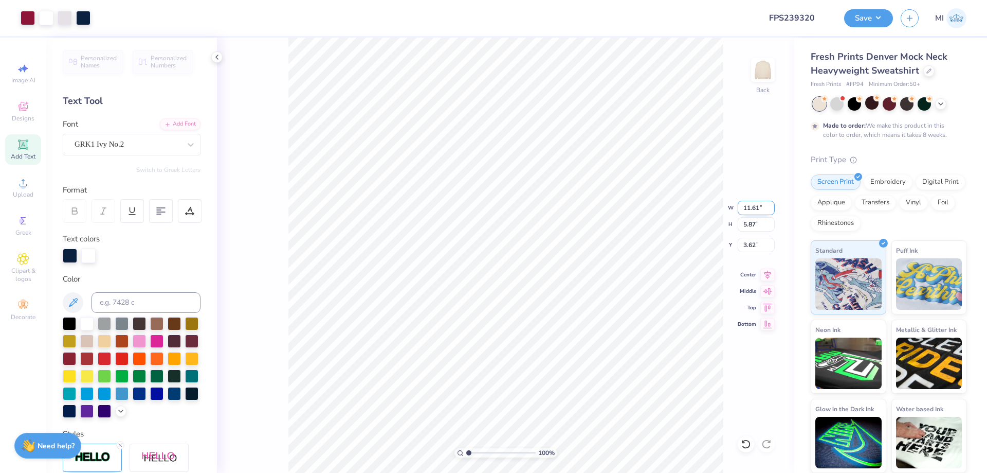
click at [752, 208] on input "11.61" at bounding box center [756, 208] width 37 height 14
type input "11.50"
type input "5.82"
click at [759, 246] on input "3.64" at bounding box center [756, 245] width 37 height 14
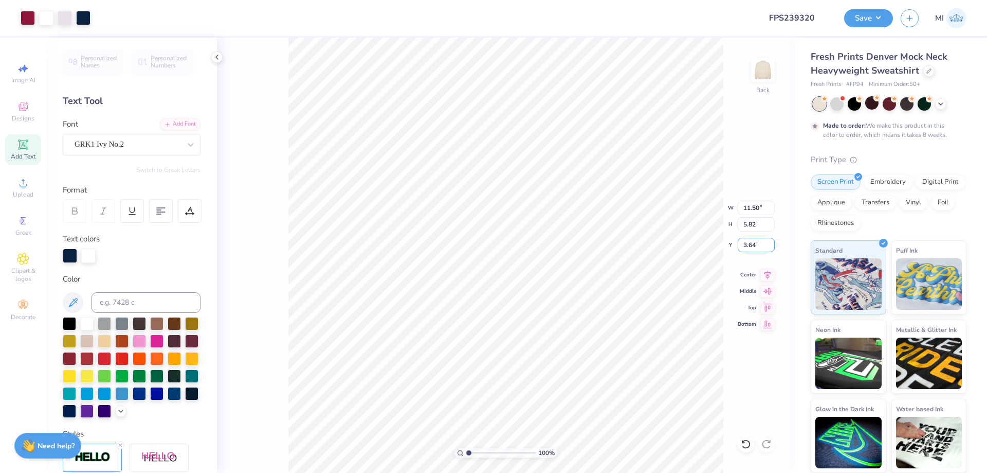
click at [759, 246] on input "3.64" at bounding box center [756, 245] width 37 height 14
type input "3.00"
click at [540, 355] on li "Group" at bounding box center [555, 360] width 81 height 20
click at [868, 16] on button "Save" at bounding box center [868, 17] width 49 height 18
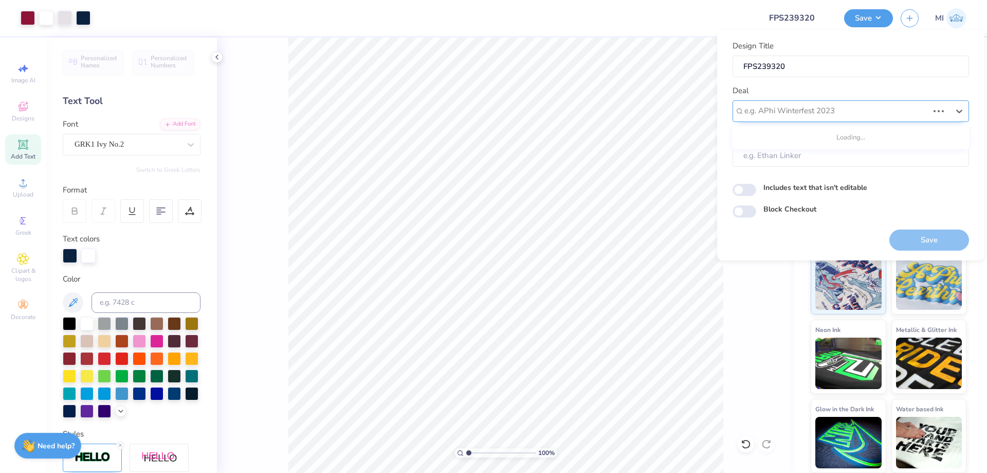
click at [799, 108] on div at bounding box center [837, 111] width 184 height 14
click at [828, 133] on div "Design Tool Gallery" at bounding box center [851, 138] width 228 height 17
type input "Design Tool Gallery"
type input "Design Tool Gallery User"
click at [814, 161] on input "Design Tool Gallery User" at bounding box center [851, 155] width 237 height 22
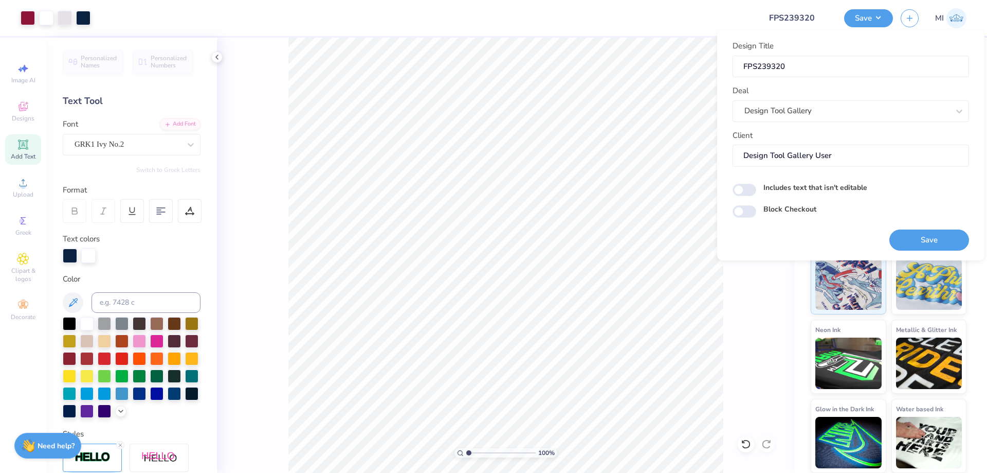
click at [922, 242] on button "Save" at bounding box center [930, 239] width 80 height 21
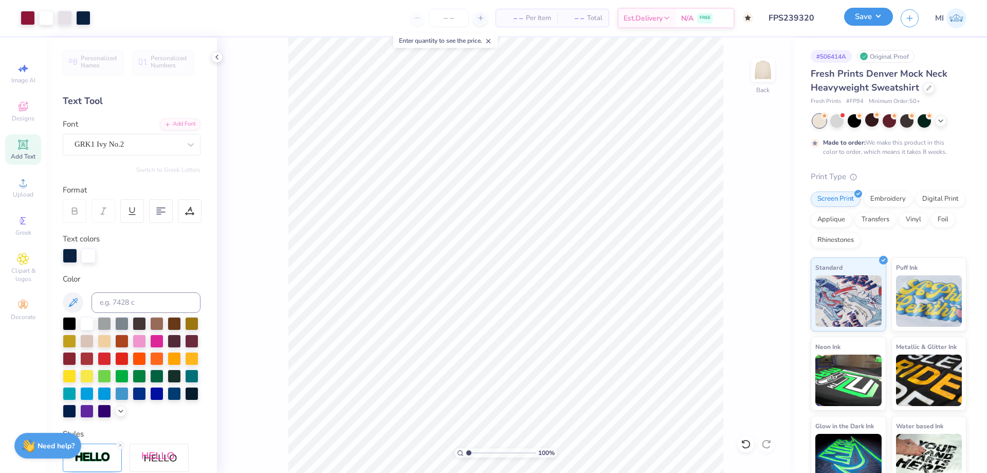
click at [872, 21] on button "Save" at bounding box center [868, 17] width 49 height 18
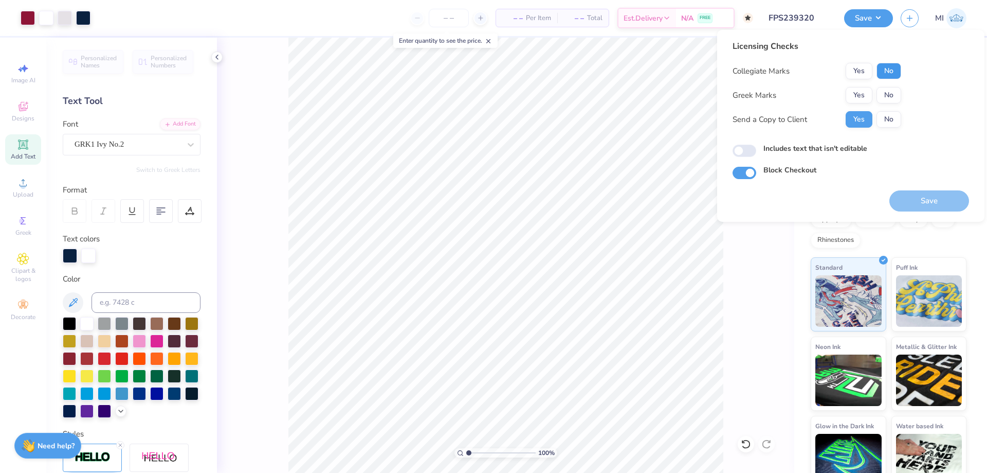
drag, startPoint x: 887, startPoint y: 70, endPoint x: 865, endPoint y: 86, distance: 27.6
click at [883, 73] on button "No" at bounding box center [889, 71] width 25 height 16
click at [865, 88] on button "Yes" at bounding box center [859, 95] width 27 height 16
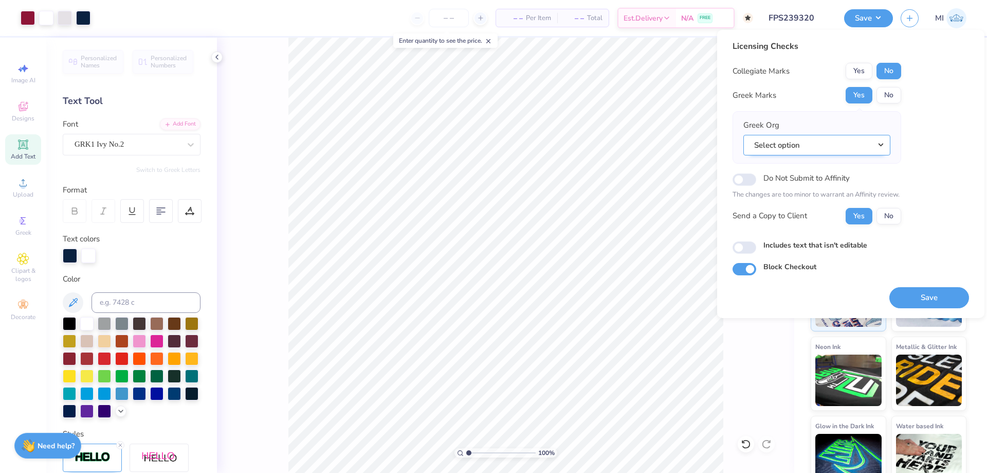
click at [871, 141] on button "Select option" at bounding box center [817, 145] width 147 height 21
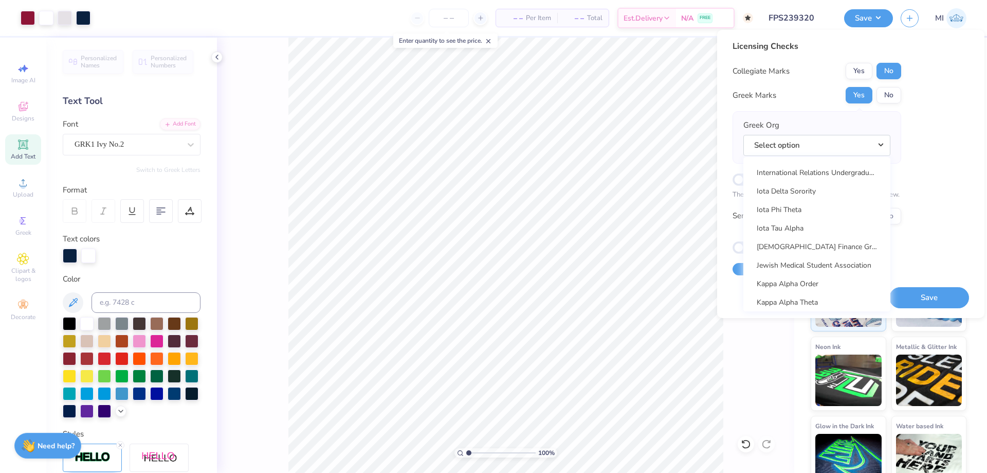
scroll to position [3613, 0]
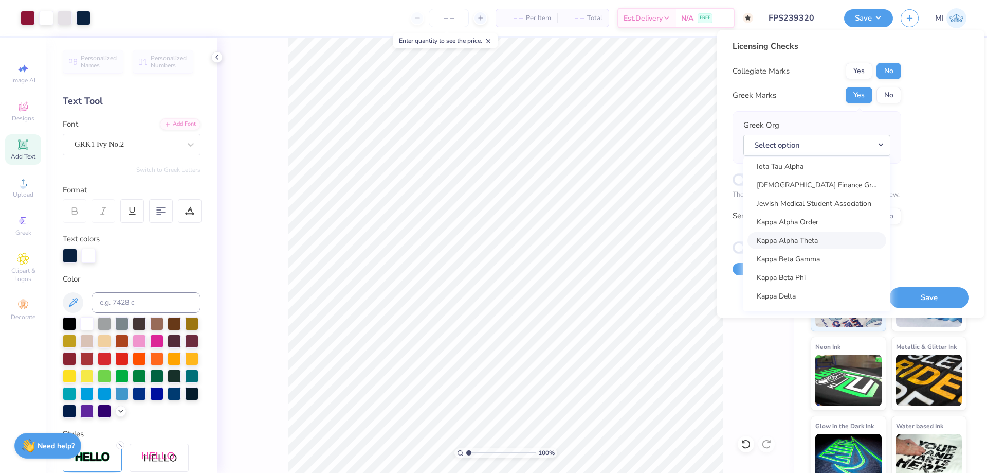
click at [818, 237] on link "Kappa Alpha Theta" at bounding box center [817, 240] width 139 height 17
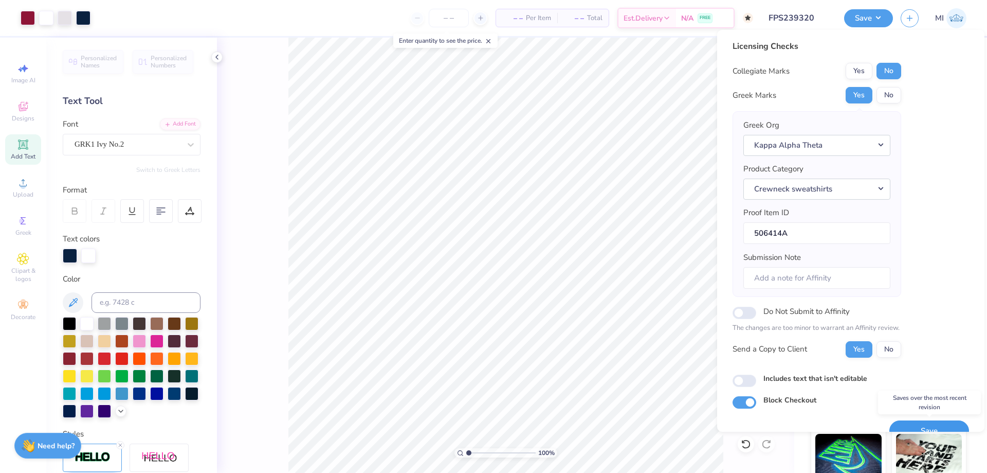
click at [933, 422] on button "Save" at bounding box center [930, 430] width 80 height 21
